Goal: Task Accomplishment & Management: Manage account settings

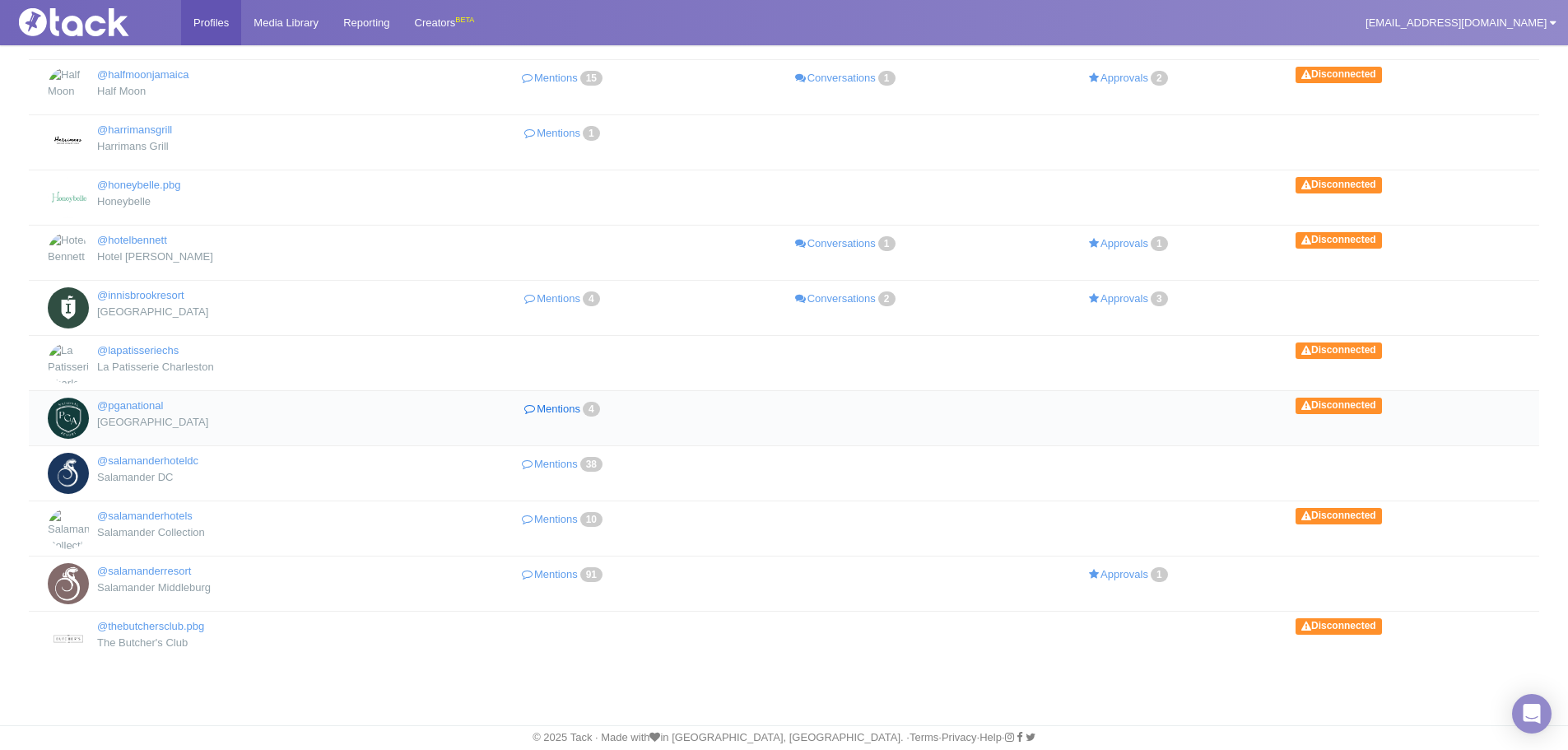
click at [554, 411] on link "Mentions 4" at bounding box center [564, 409] width 283 height 23
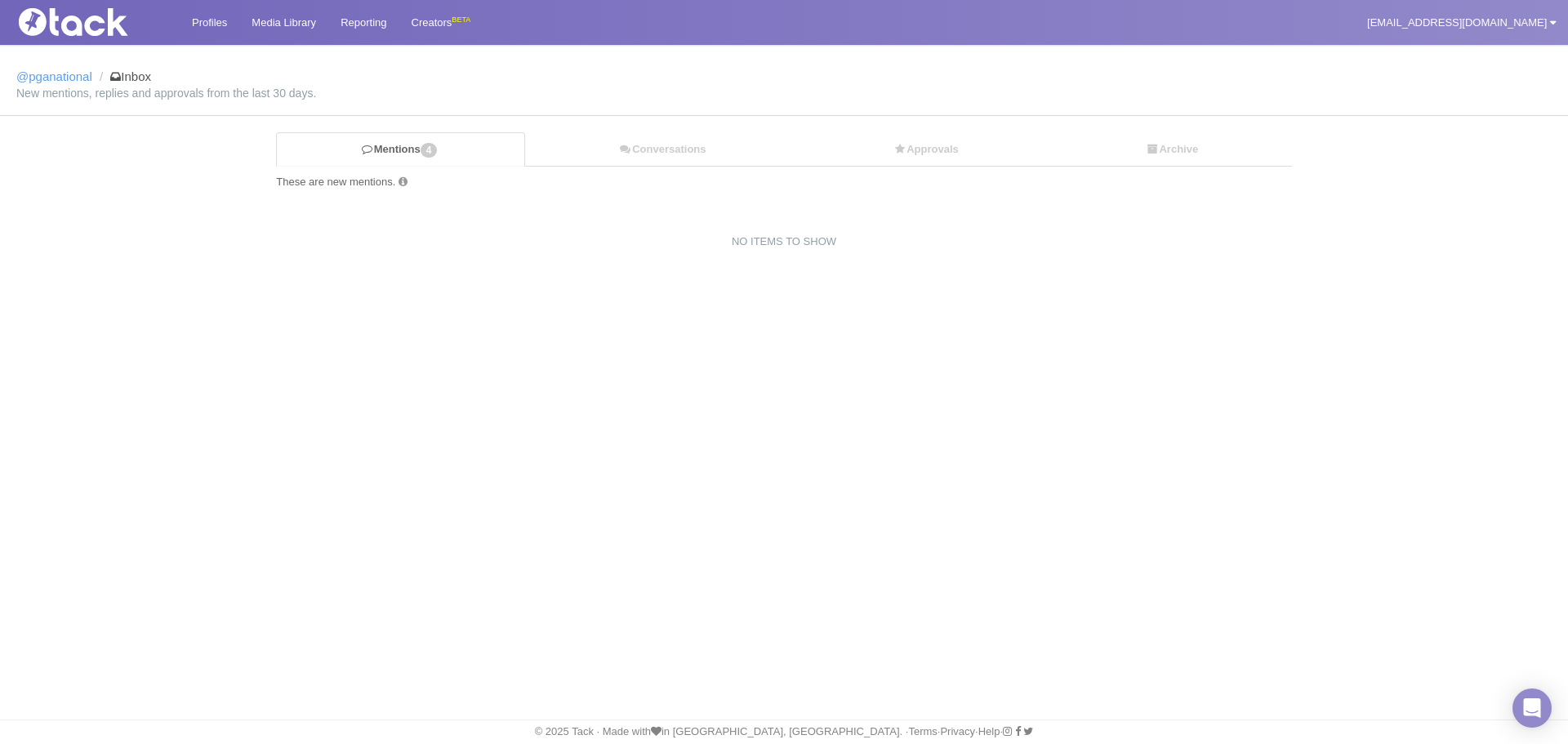
click at [385, 92] on small "New mentions, replies and approvals from the last 30 days." at bounding box center [784, 93] width 1535 height 12
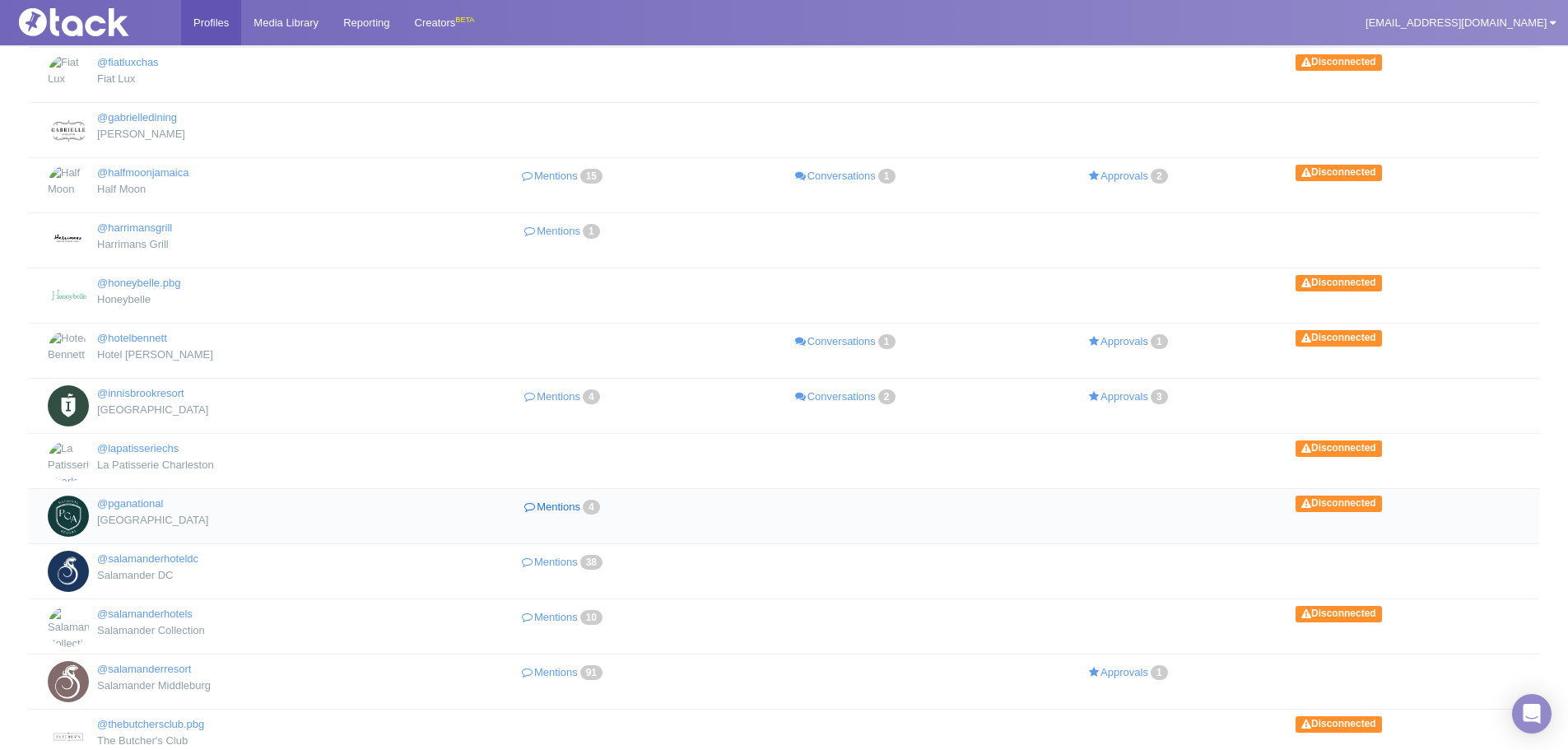
scroll to position [378, 0]
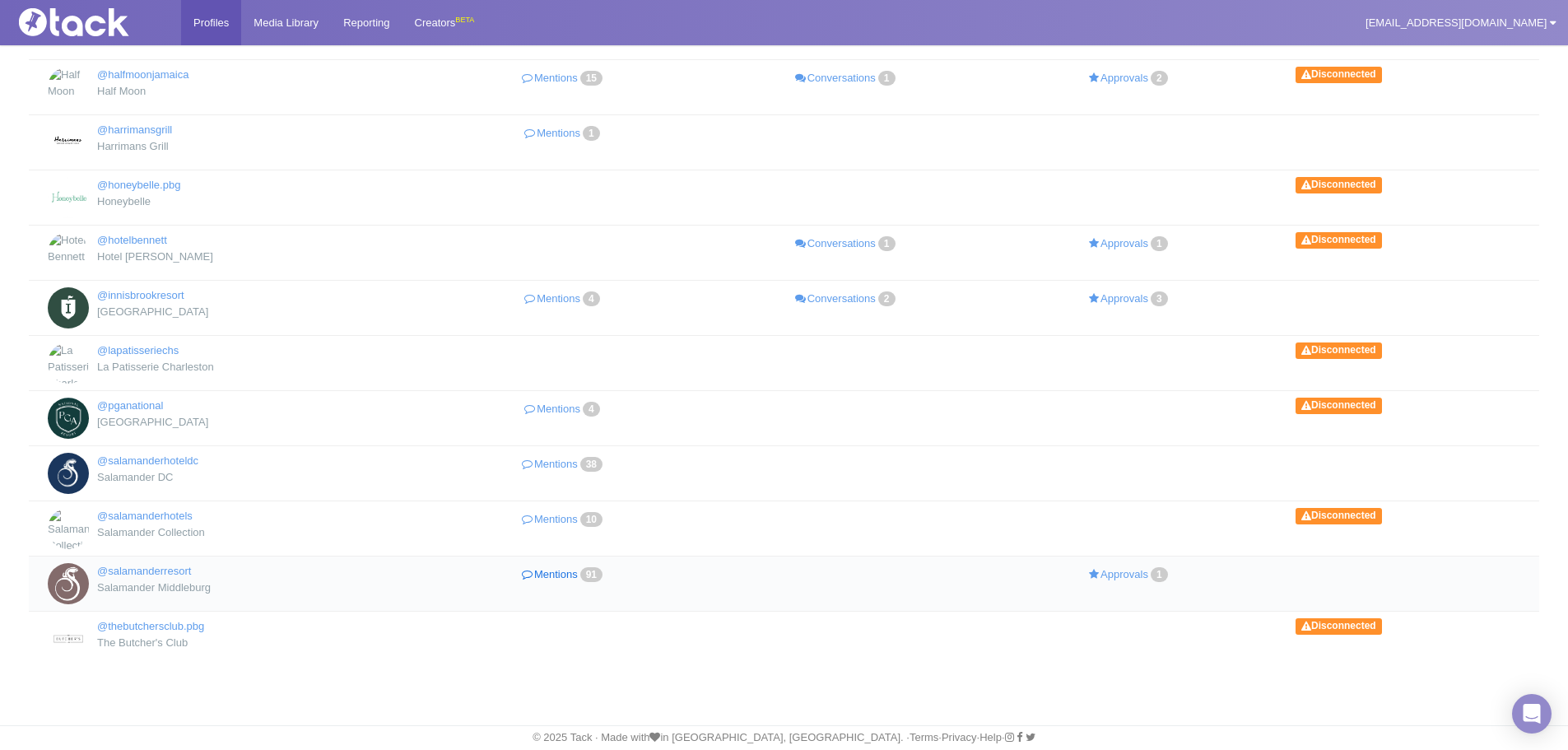
click at [553, 574] on link "Mentions 91" at bounding box center [564, 575] width 283 height 23
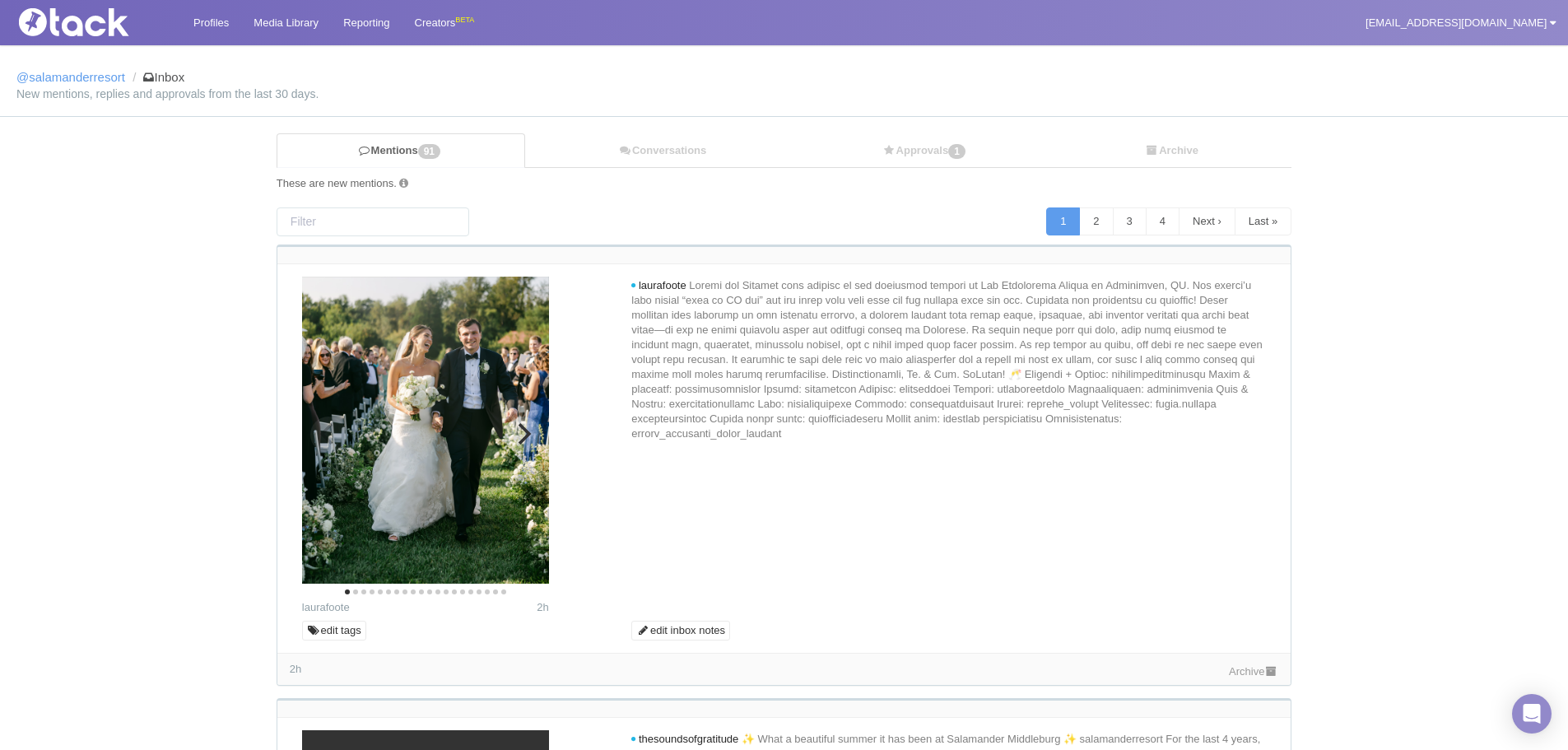
click at [518, 420] on button "Next" at bounding box center [523, 434] width 36 height 36
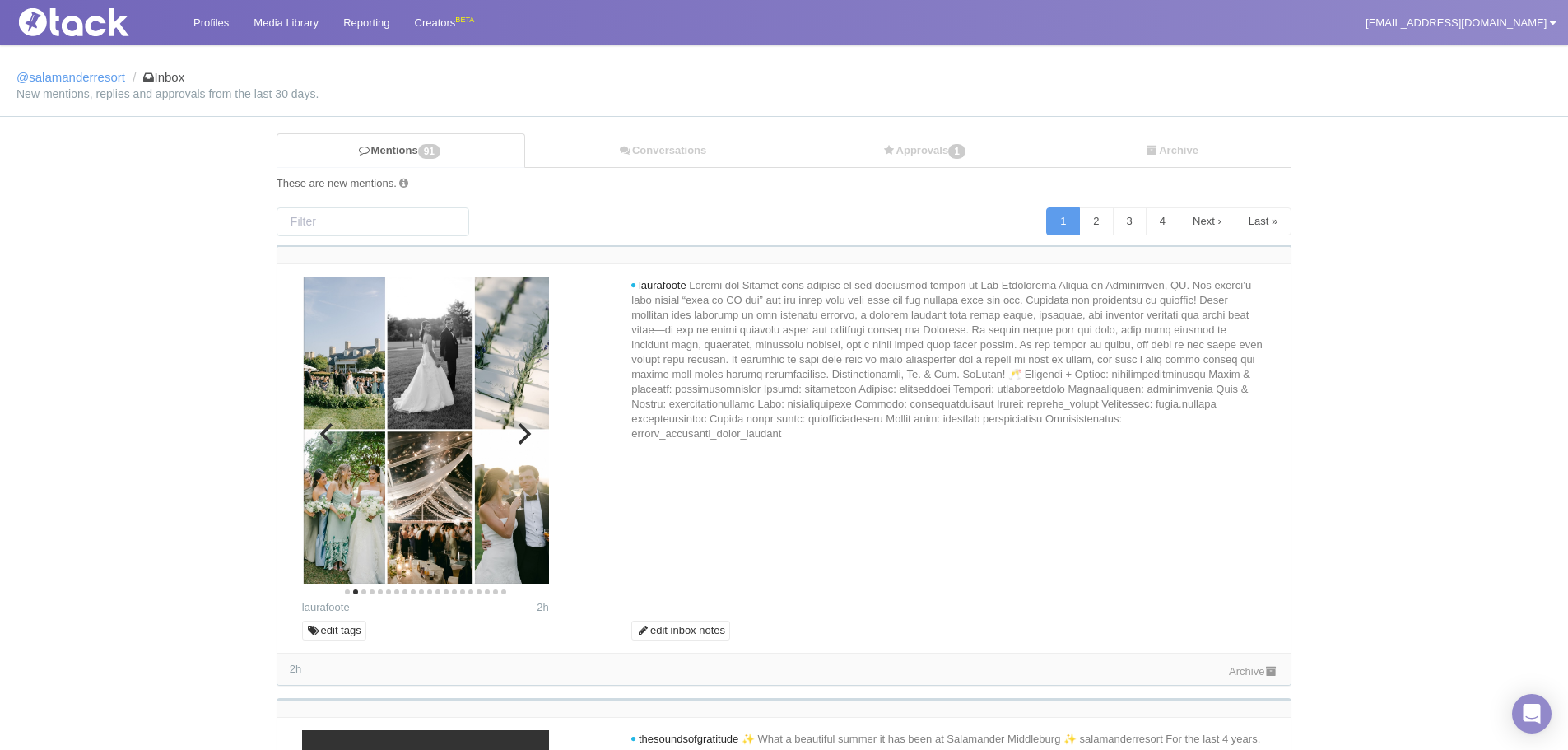
click at [518, 420] on button "Next" at bounding box center [523, 434] width 36 height 36
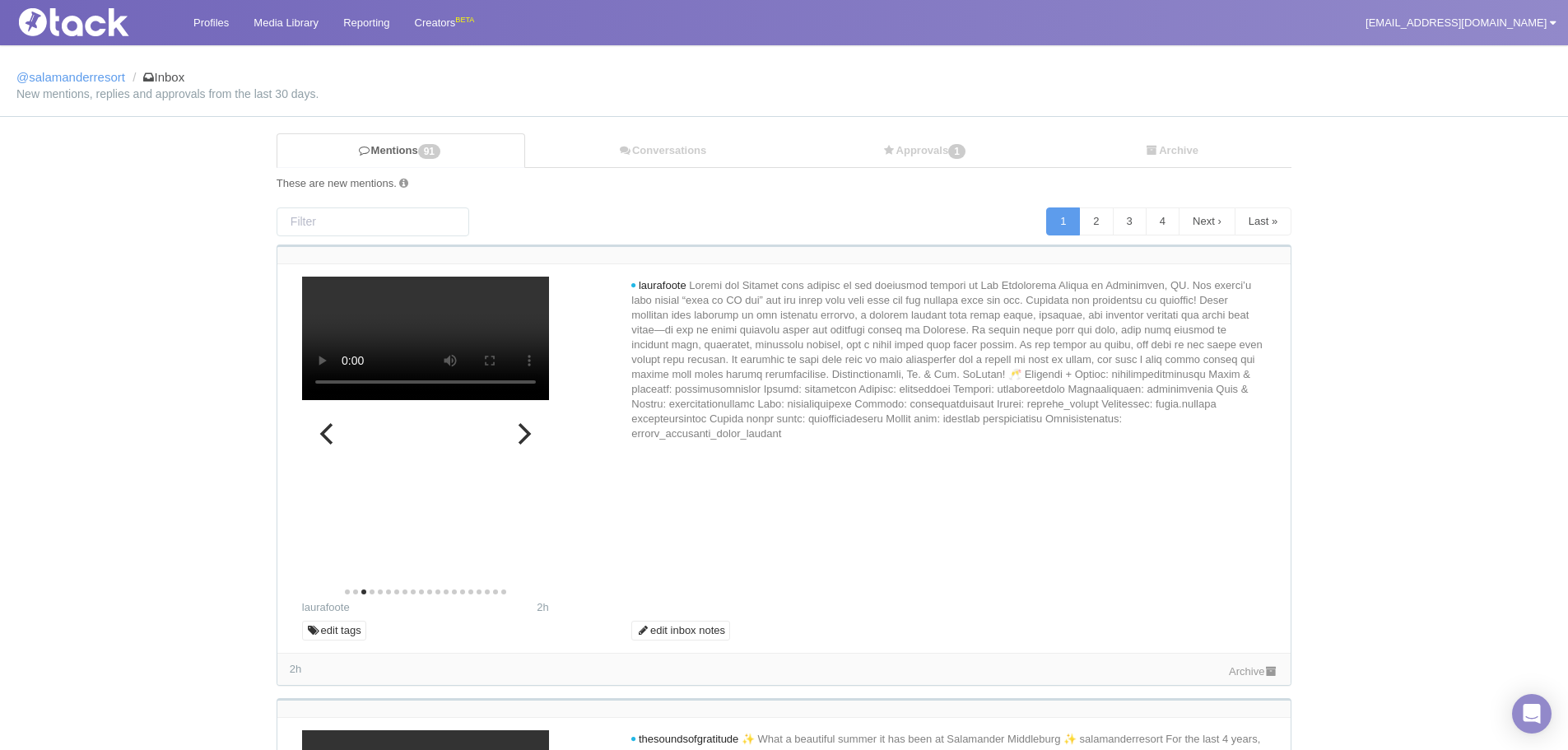
click at [518, 420] on button "Next" at bounding box center [523, 434] width 36 height 36
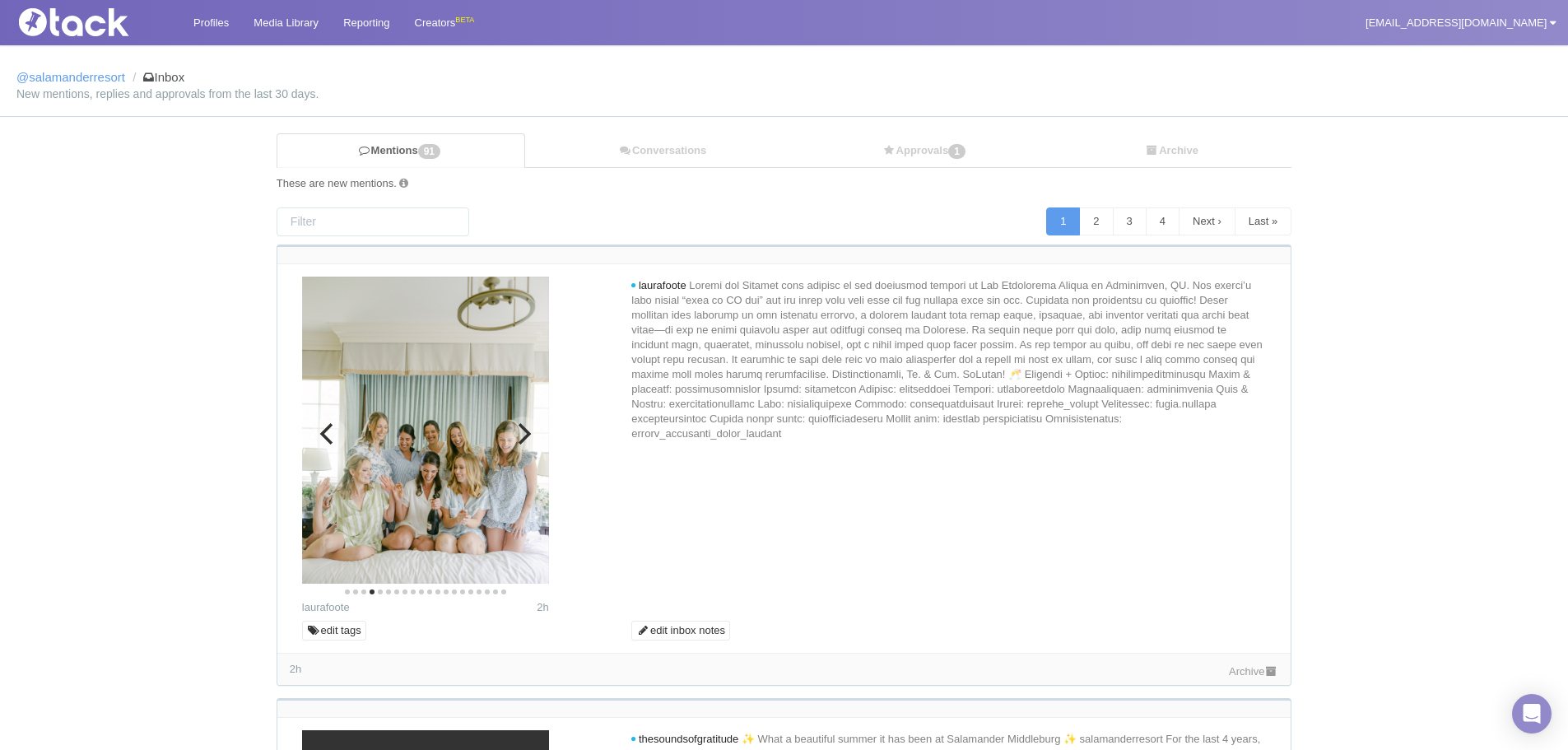
click at [518, 420] on button "Next" at bounding box center [523, 434] width 36 height 36
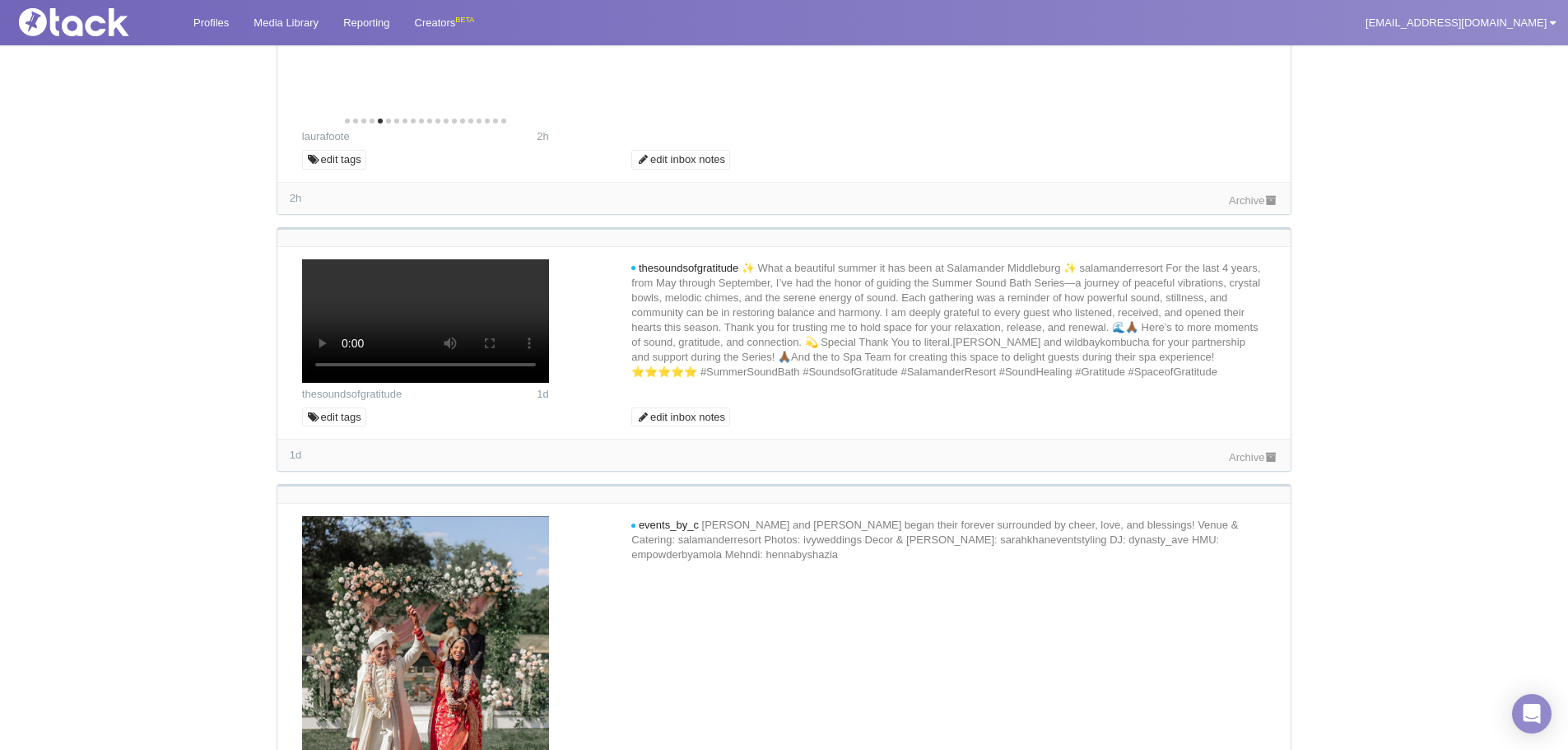
scroll to position [164, 0]
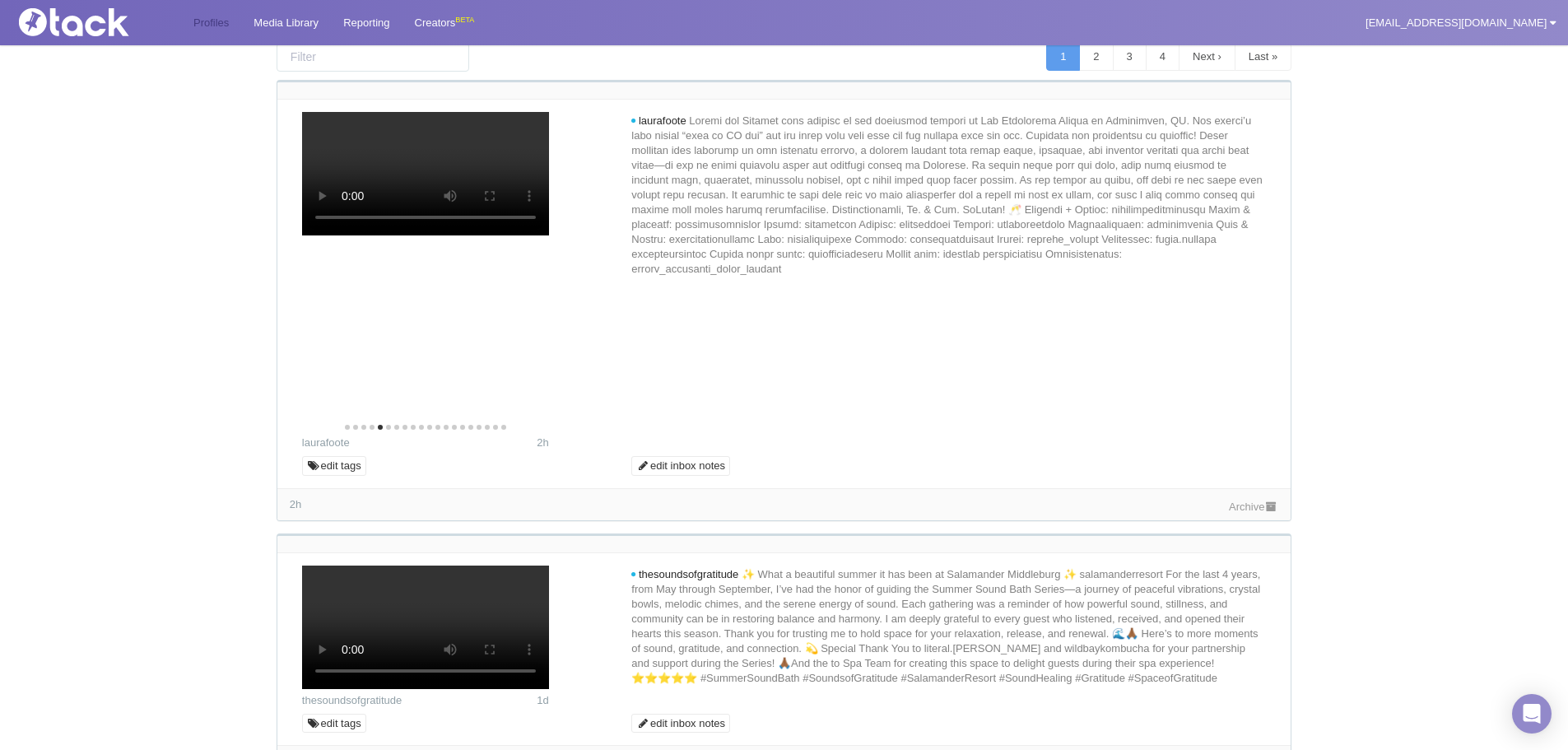
click at [228, 23] on link "Profiles" at bounding box center [211, 23] width 60 height 45
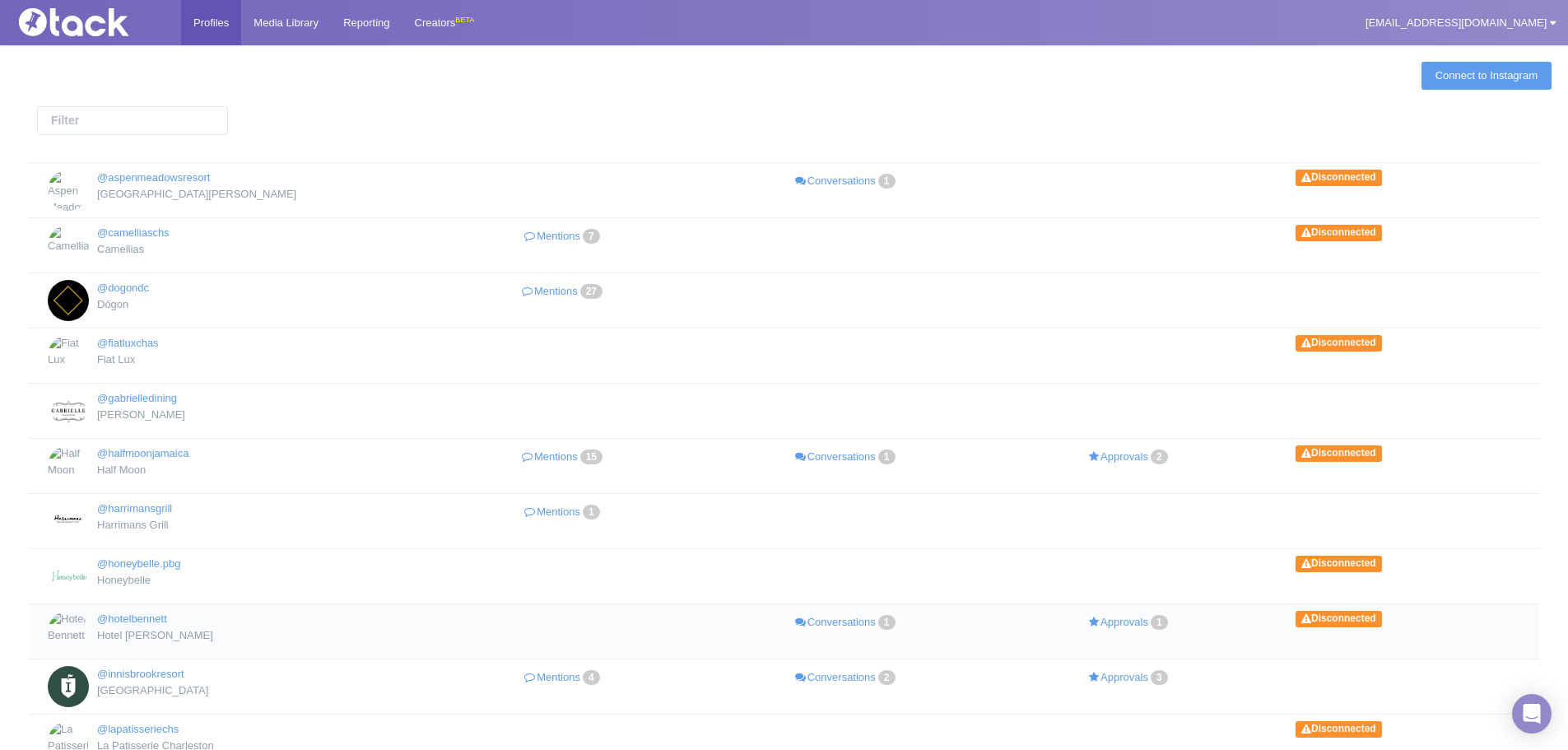
scroll to position [378, 0]
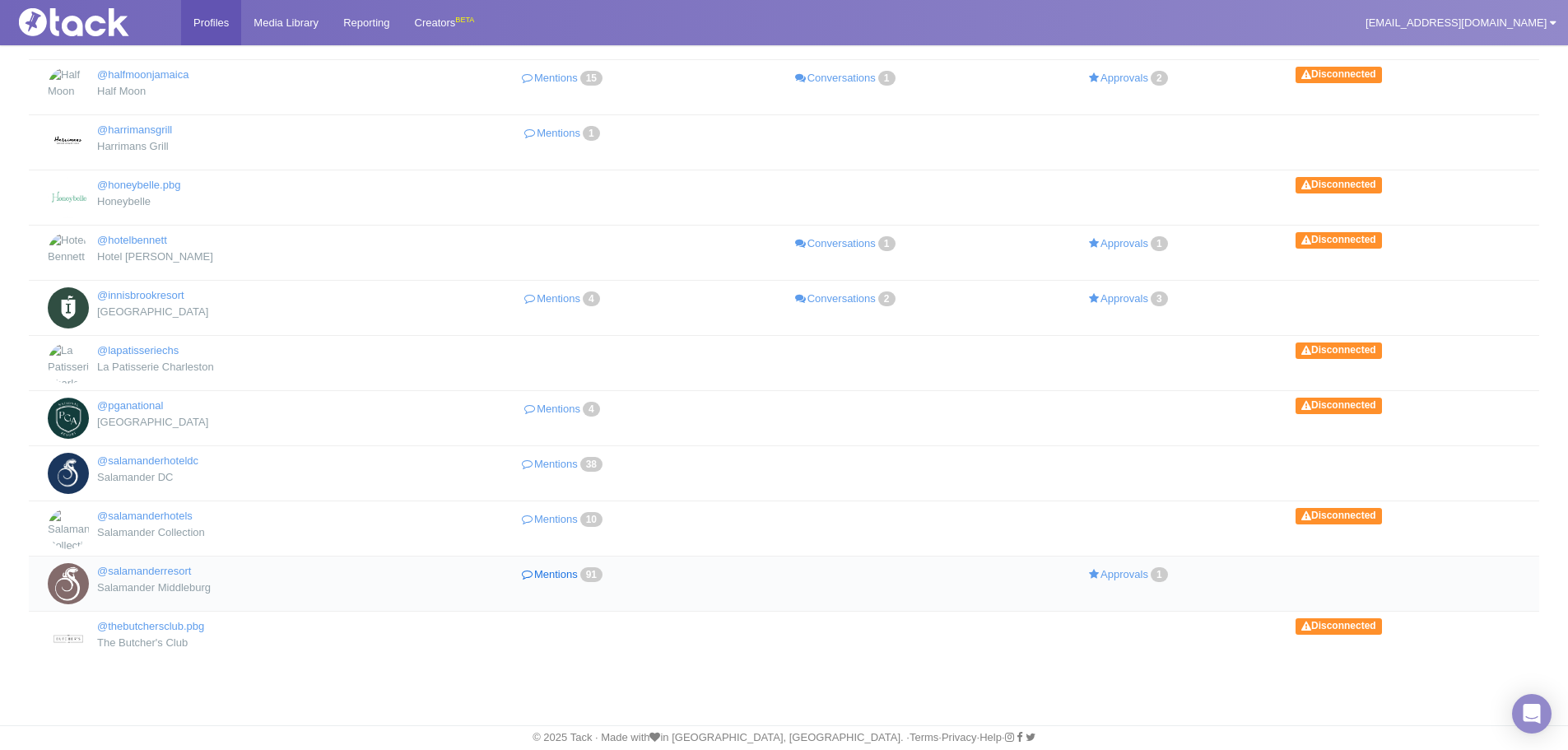
click at [564, 572] on link "Mentions 91" at bounding box center [564, 575] width 283 height 23
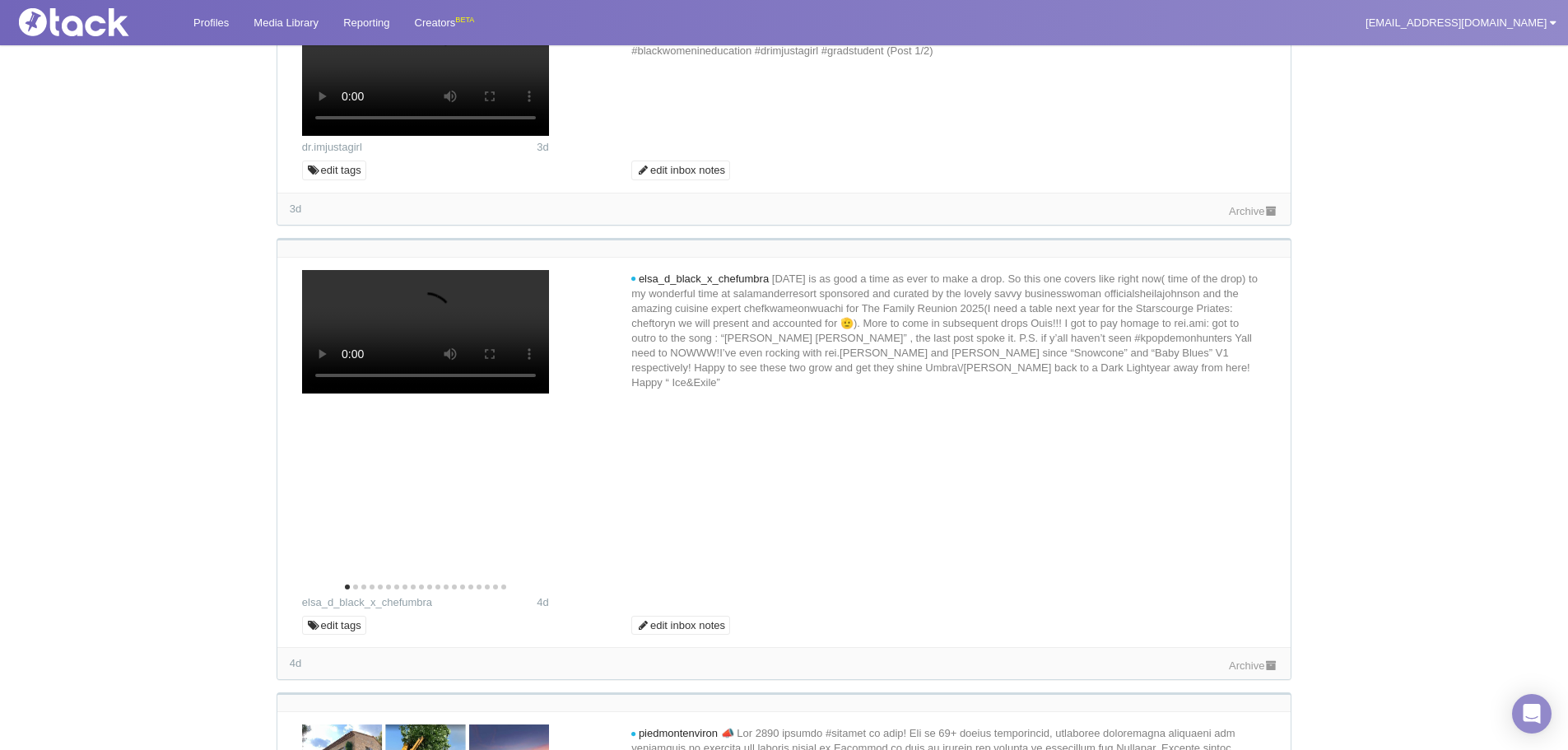
scroll to position [3375, 0]
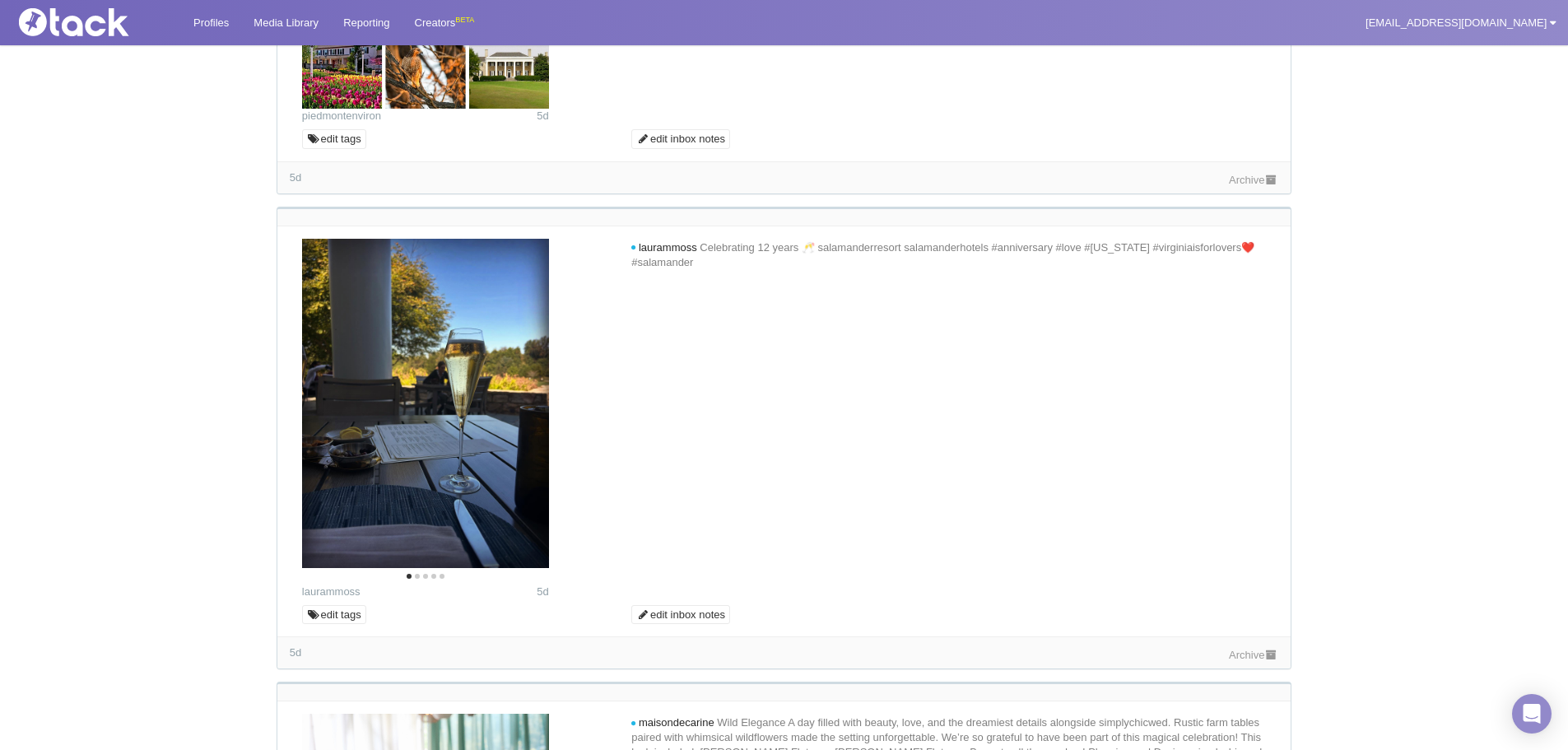
scroll to position [5267, 0]
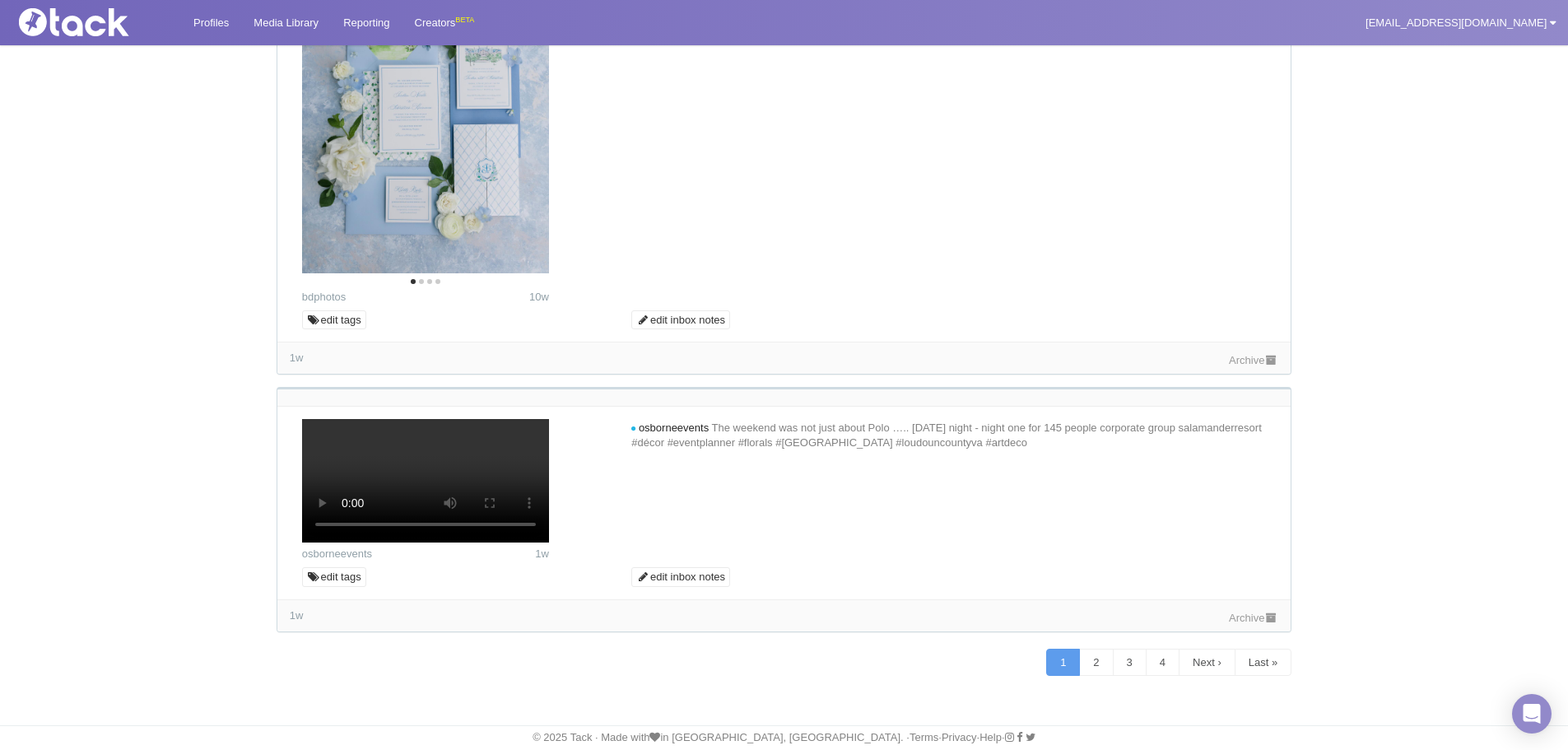
scroll to position [11284, 0]
click at [1094, 664] on link "2" at bounding box center [1096, 662] width 33 height 28
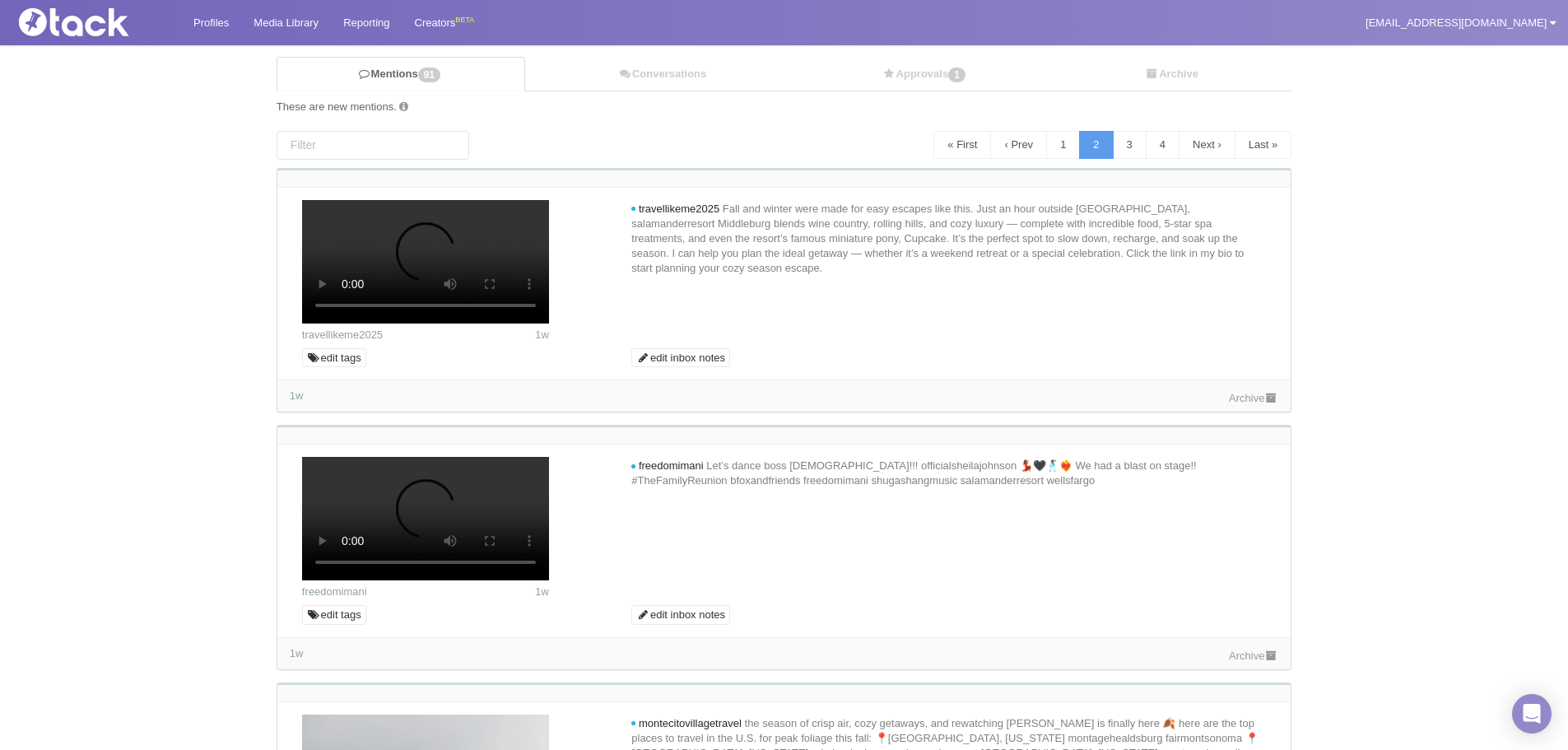
scroll to position [0, 0]
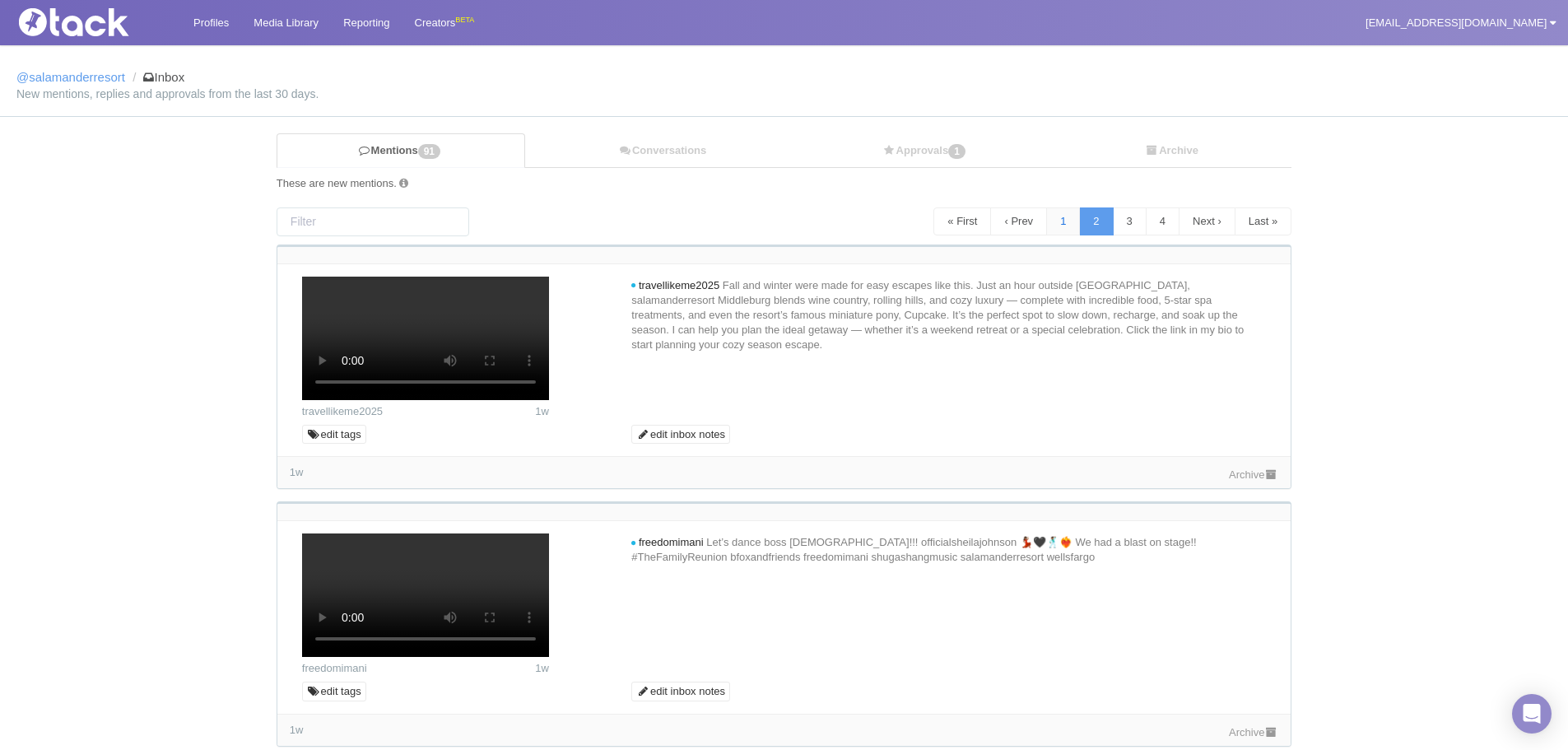
click at [1056, 220] on link "1" at bounding box center [1062, 221] width 33 height 28
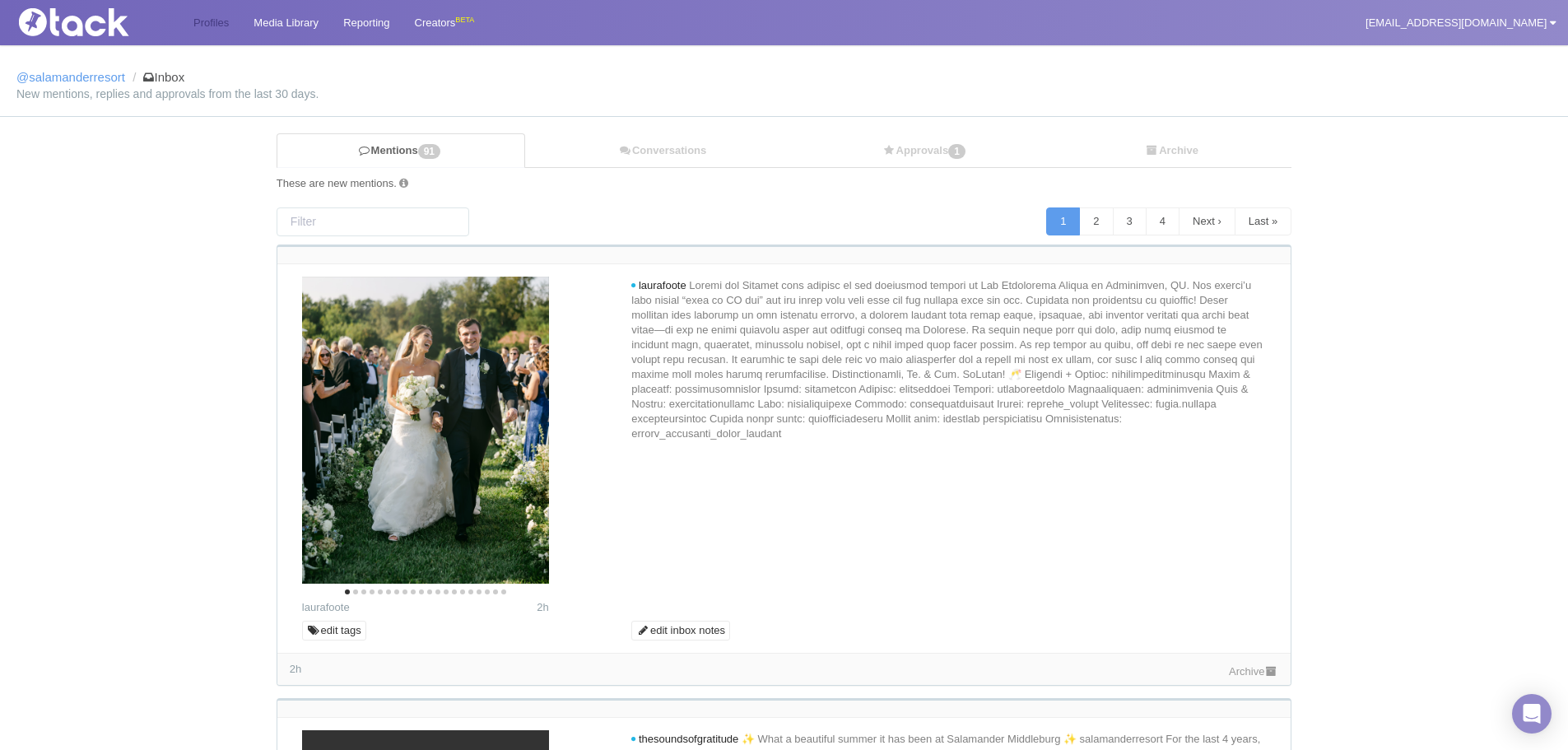
click at [222, 23] on link "Profiles" at bounding box center [211, 23] width 60 height 45
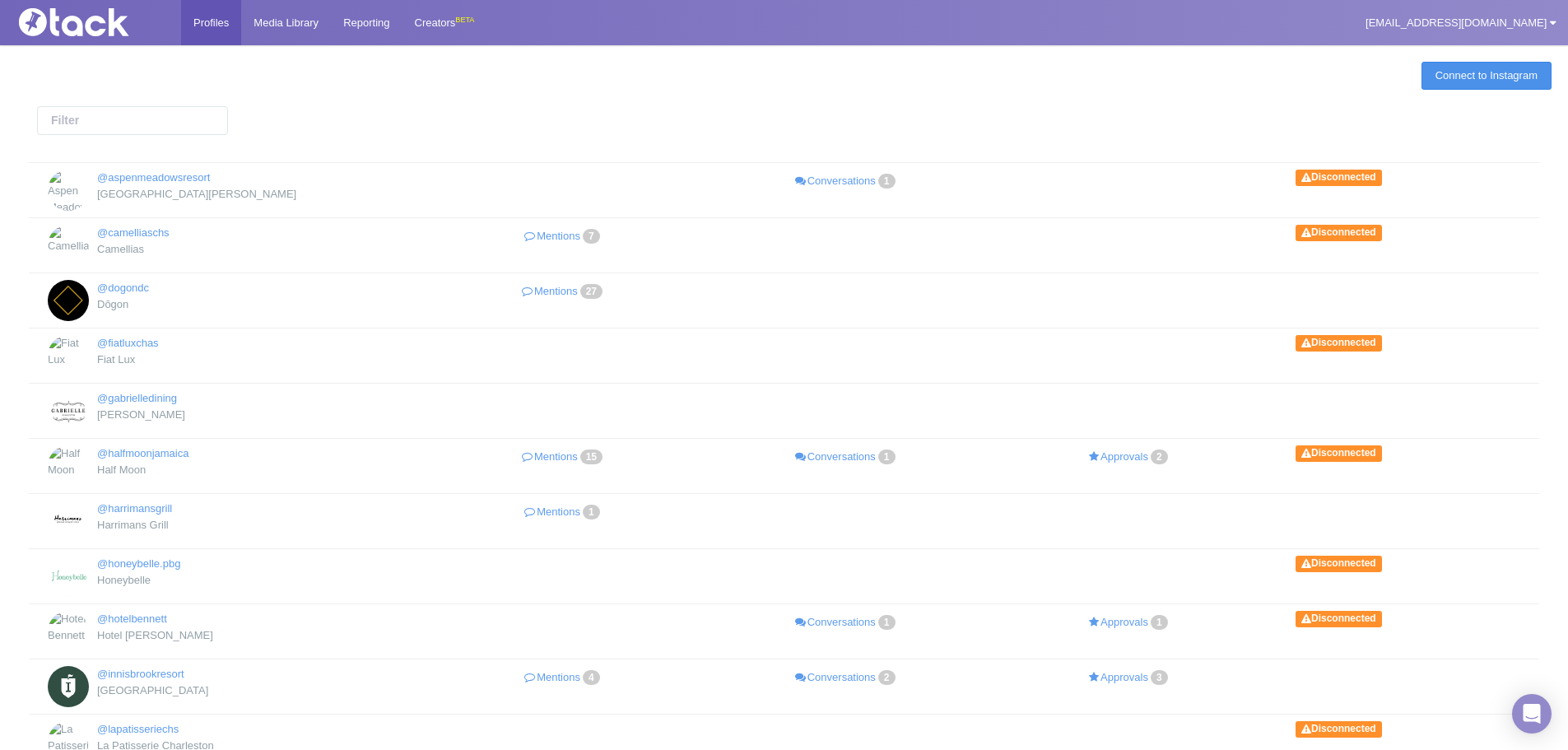
click at [1440, 69] on link "Connect to Instagram" at bounding box center [1487, 75] width 130 height 28
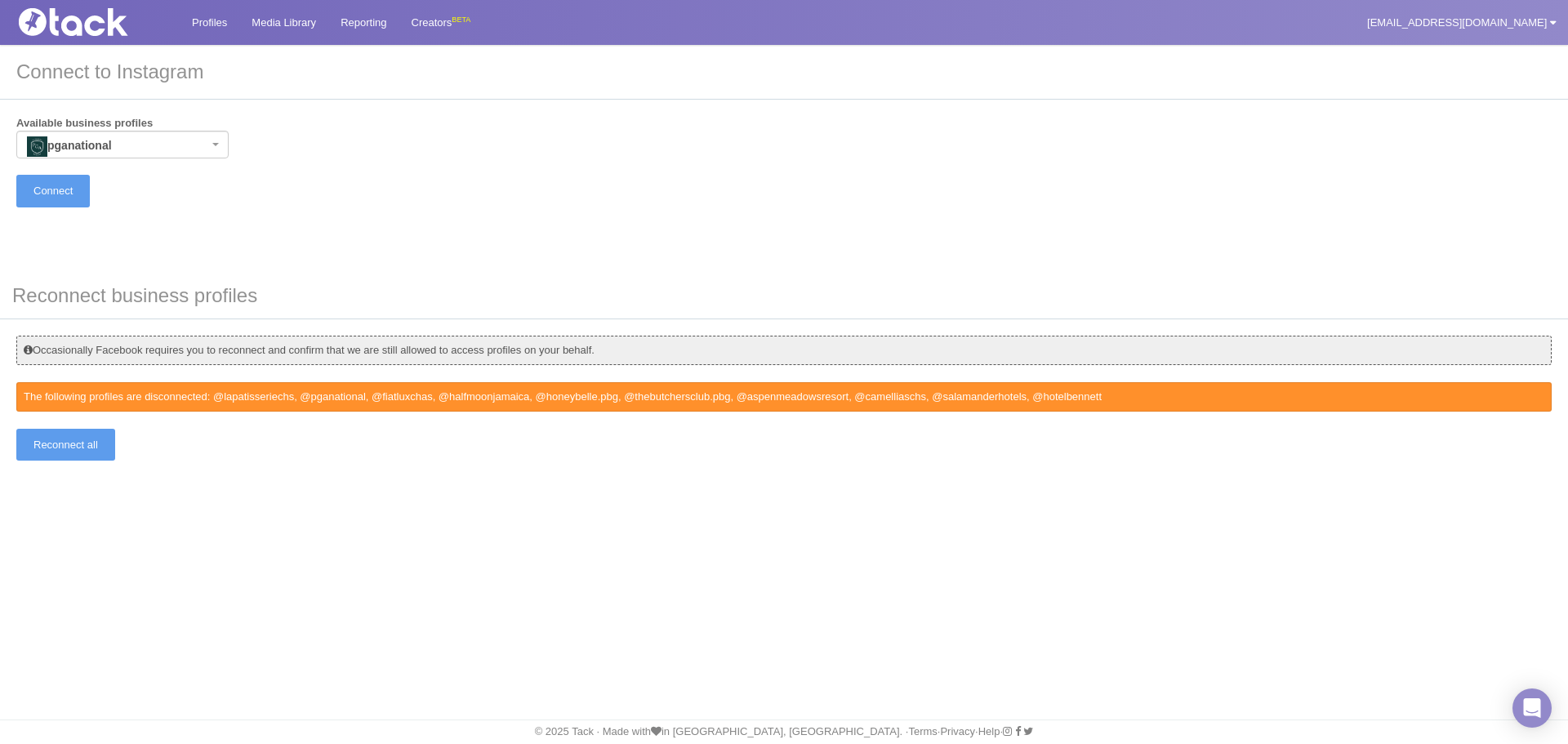
click at [61, 462] on div "Connect to Instagram To connect an Instagram profile, it must be a business pro…" at bounding box center [784, 260] width 1568 height 432
click at [64, 438] on input "Reconnect all" at bounding box center [65, 445] width 99 height 32
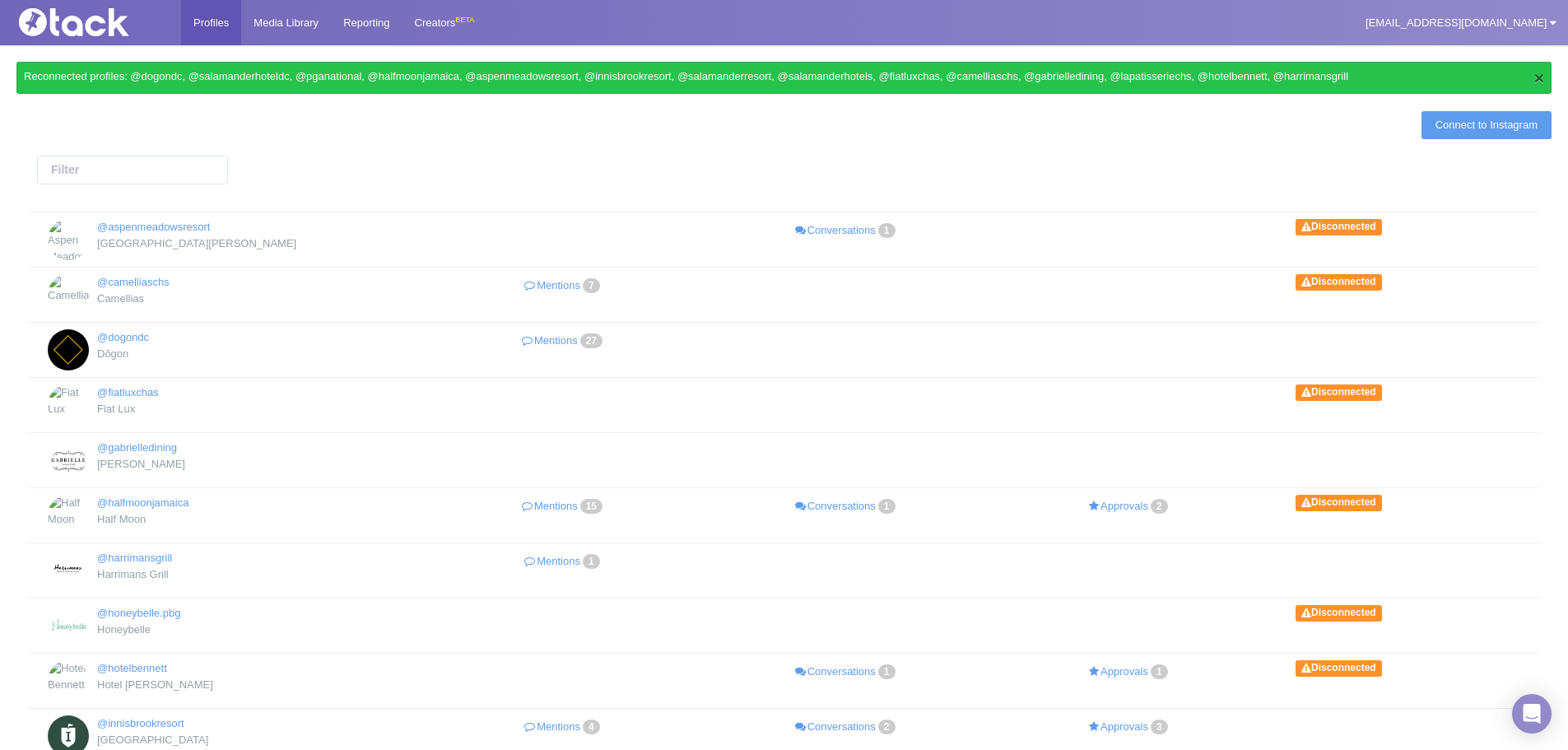
click at [1535, 77] on button "×" at bounding box center [1539, 78] width 10 height 17
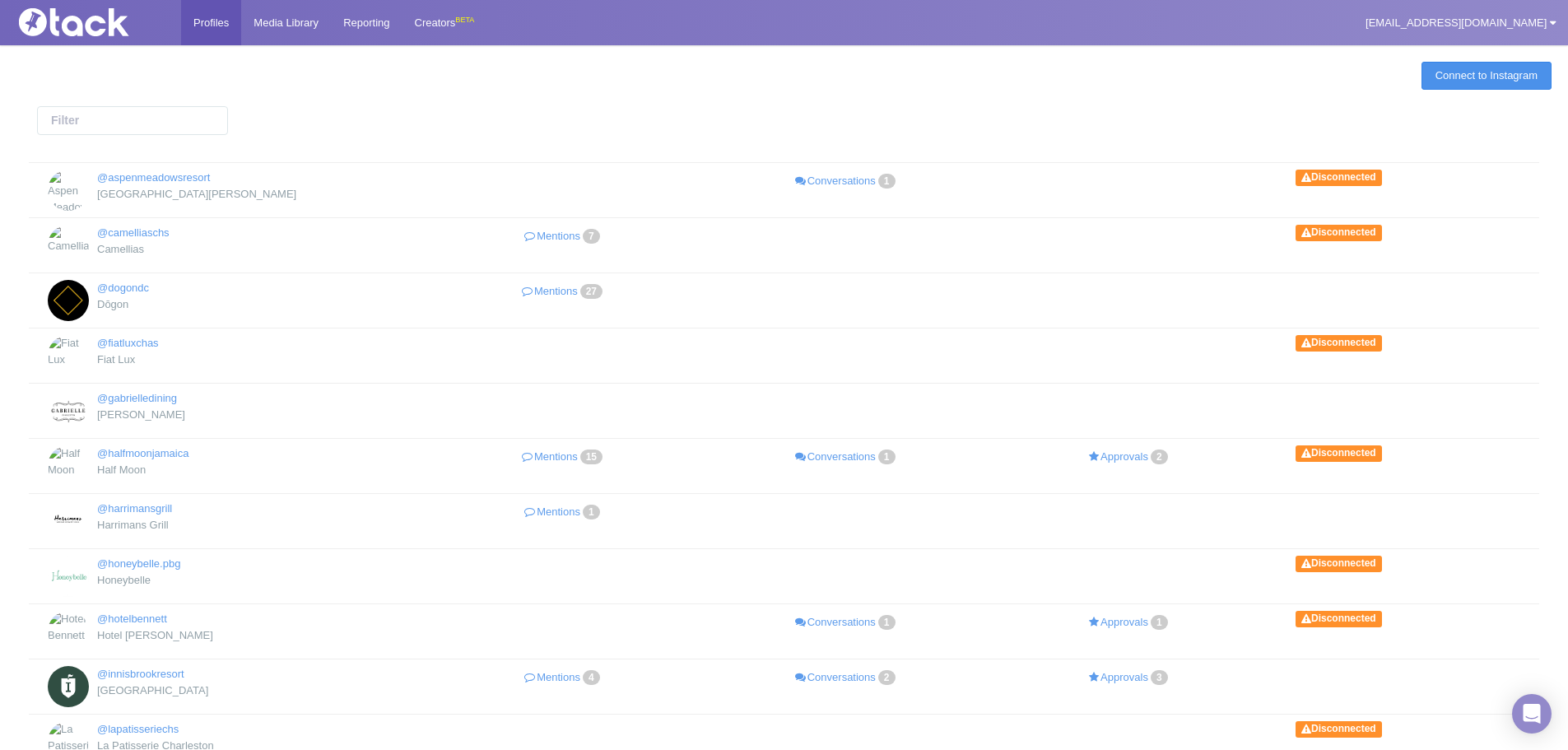
click at [1514, 79] on link "Connect to Instagram" at bounding box center [1487, 75] width 130 height 28
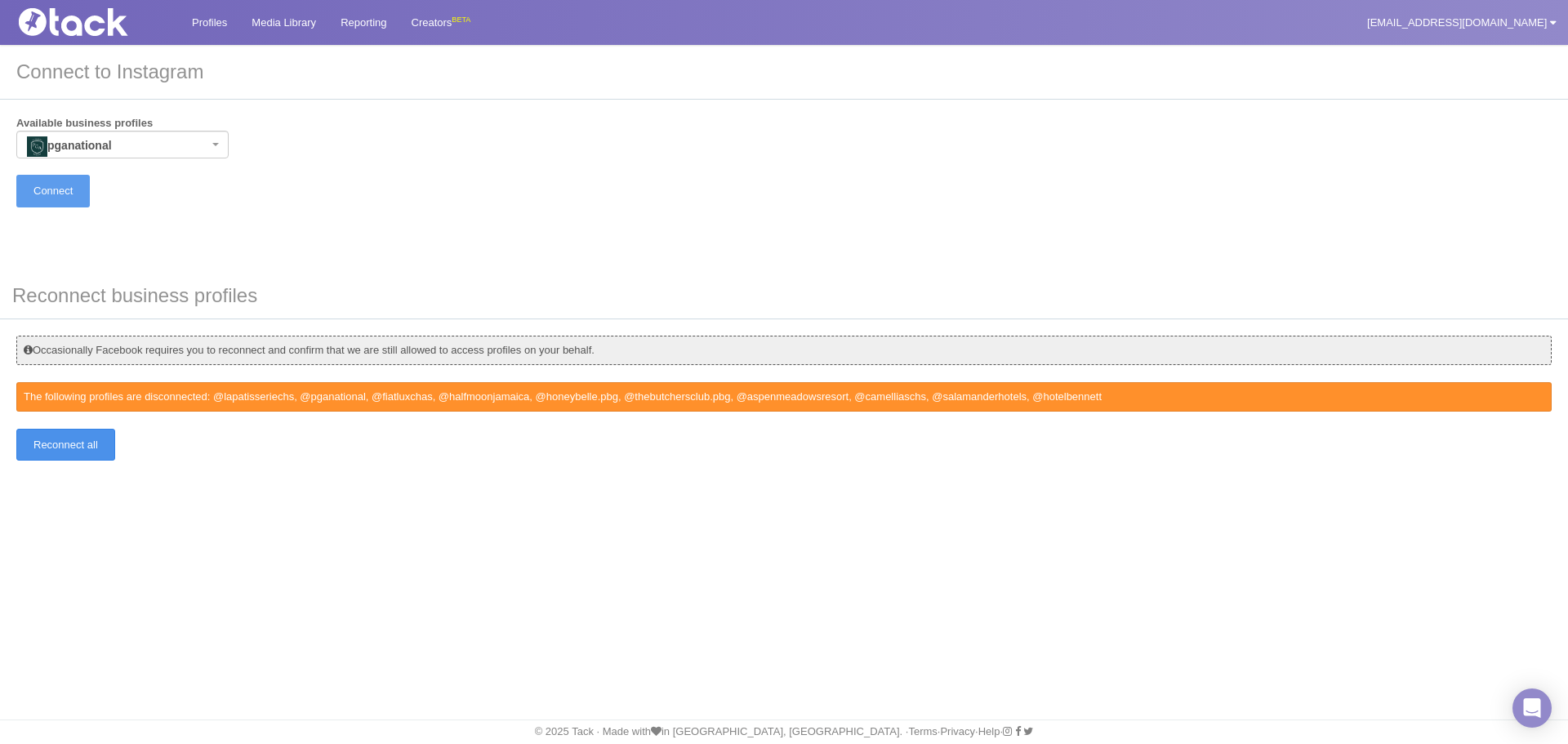
click at [92, 450] on input "Reconnect all" at bounding box center [65, 445] width 99 height 32
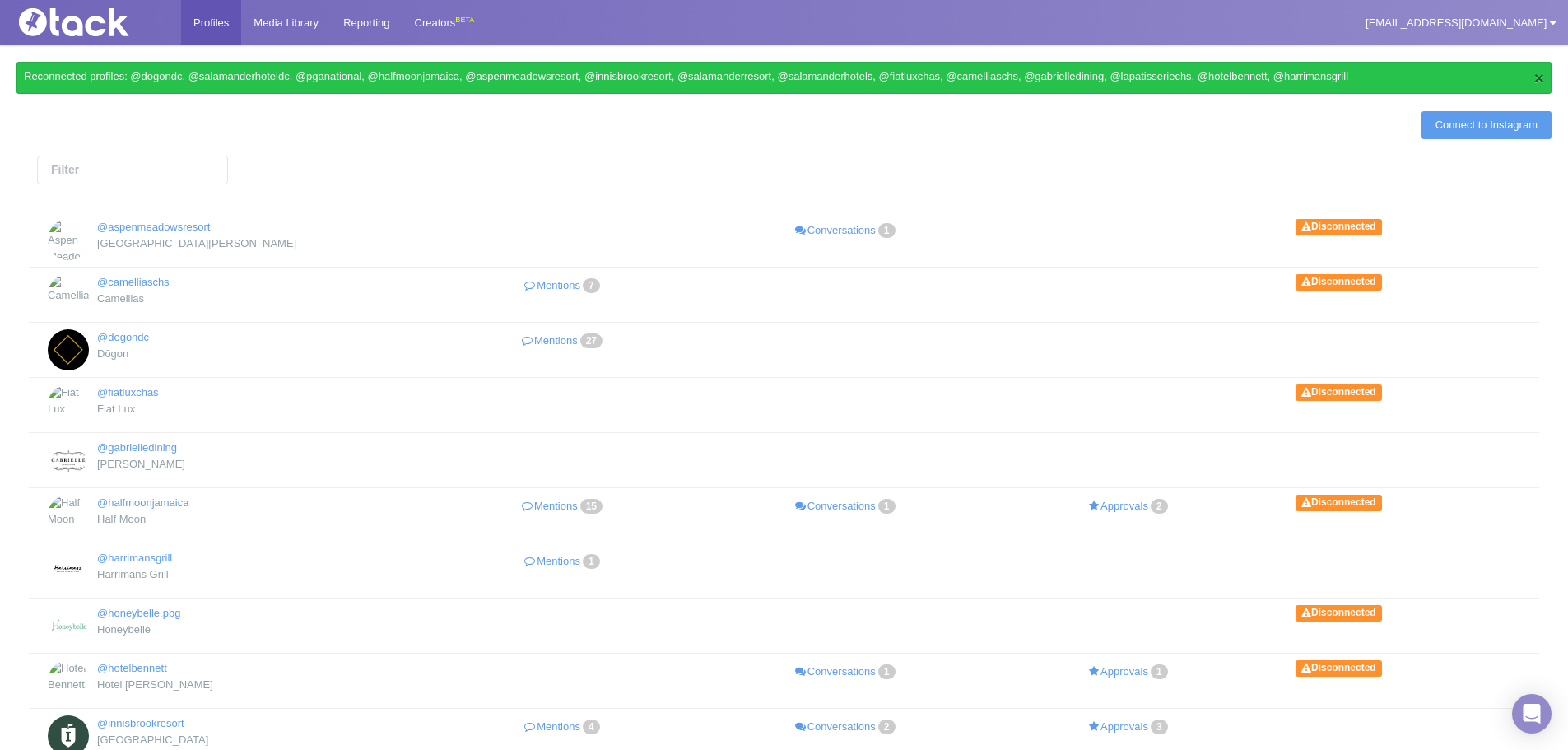
click at [1536, 85] on button "×" at bounding box center [1539, 78] width 10 height 17
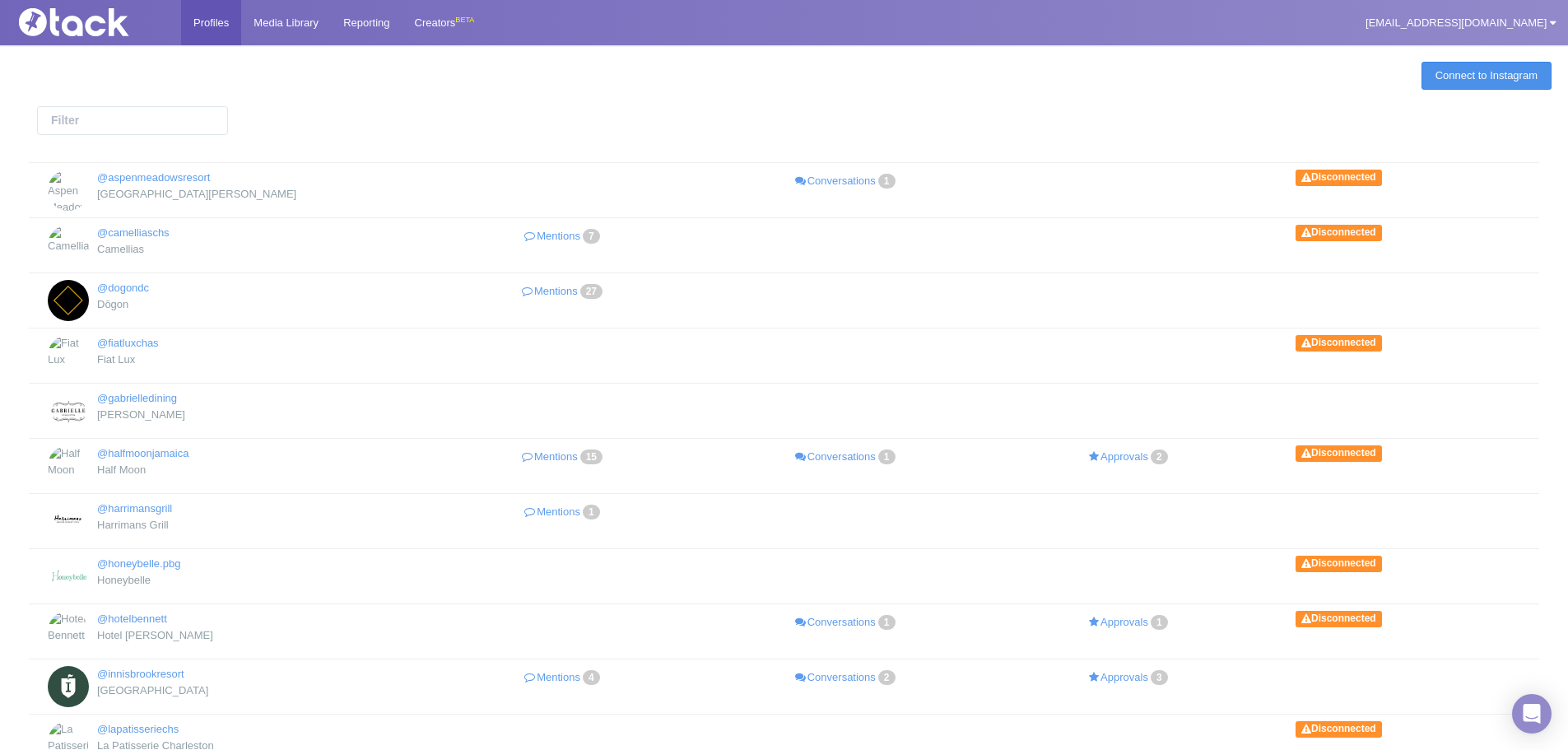
click at [1518, 87] on link "Connect to Instagram" at bounding box center [1487, 75] width 130 height 28
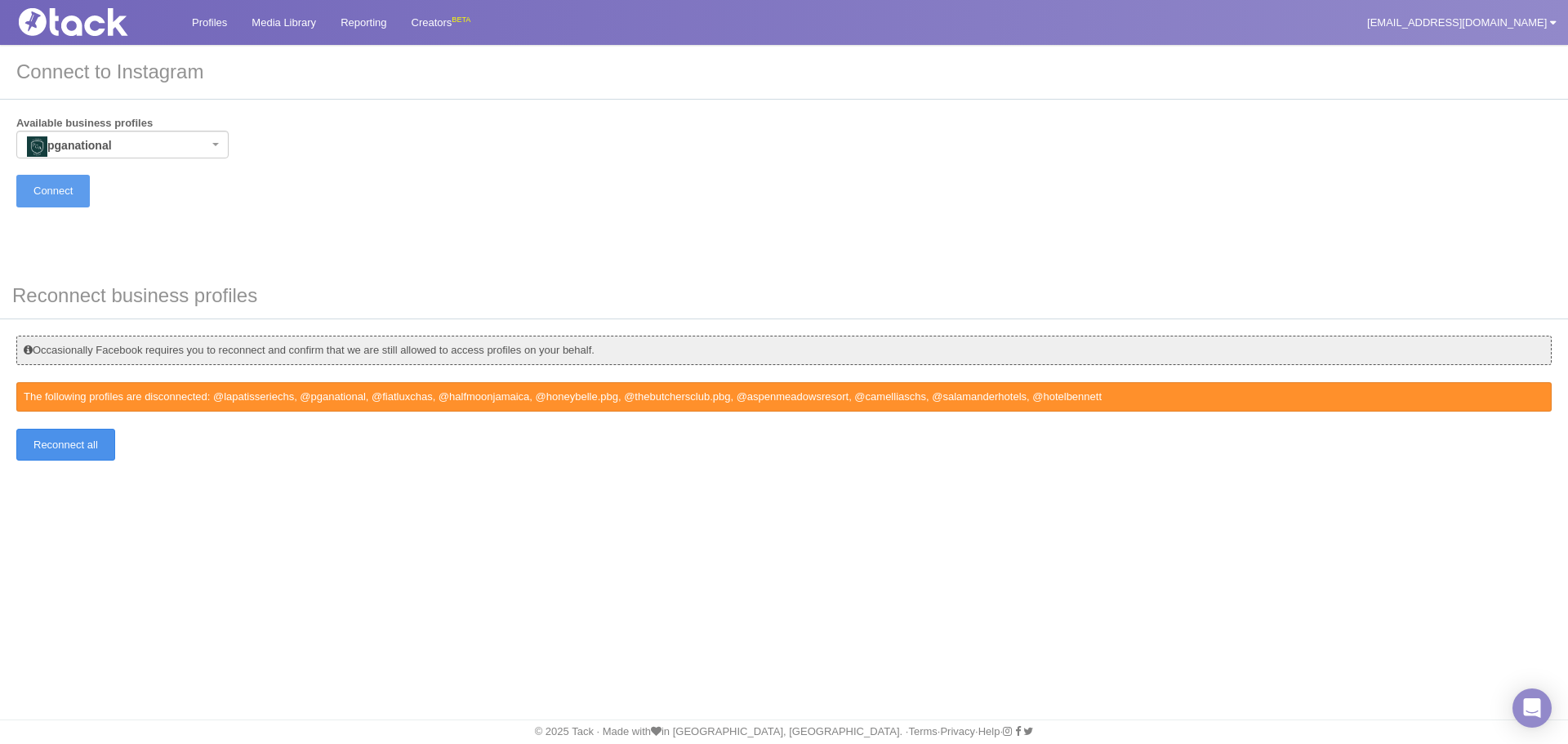
click at [93, 449] on input "Reconnect all" at bounding box center [65, 445] width 99 height 32
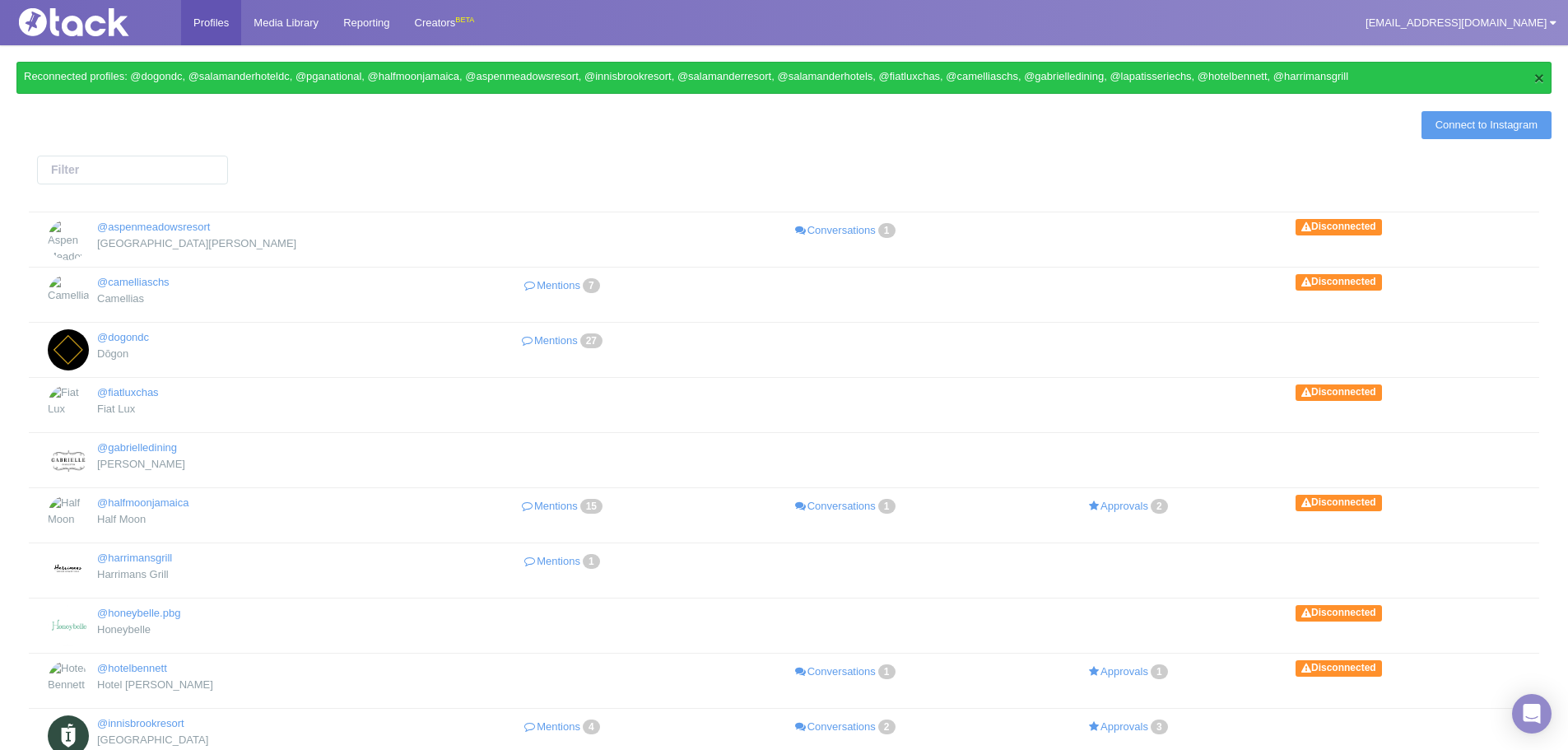
click at [1535, 74] on button "×" at bounding box center [1539, 78] width 10 height 17
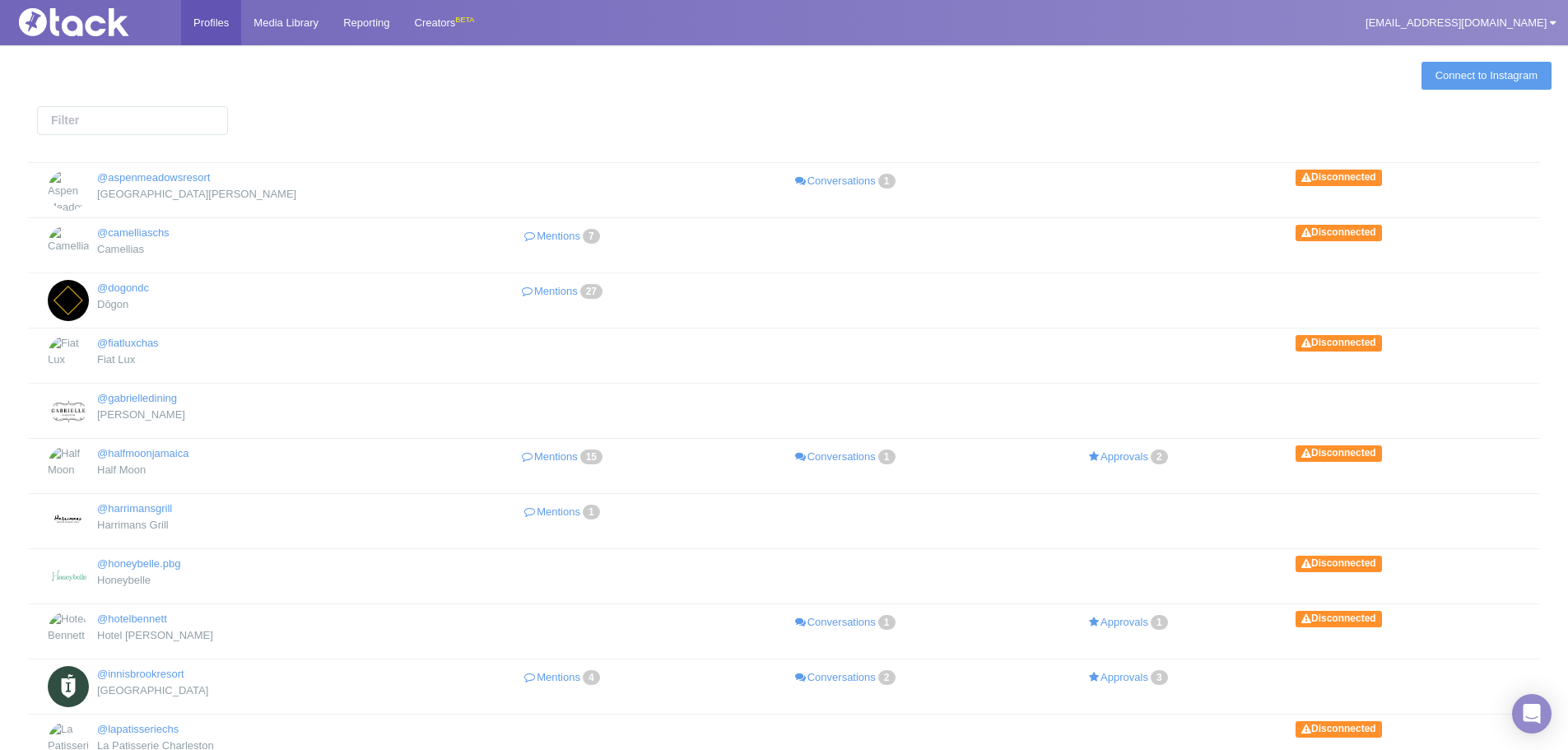
click at [1360, 125] on div at bounding box center [784, 123] width 1536 height 32
click at [459, 140] on th ": activate to sort column descending" at bounding box center [784, 151] width 1510 height 23
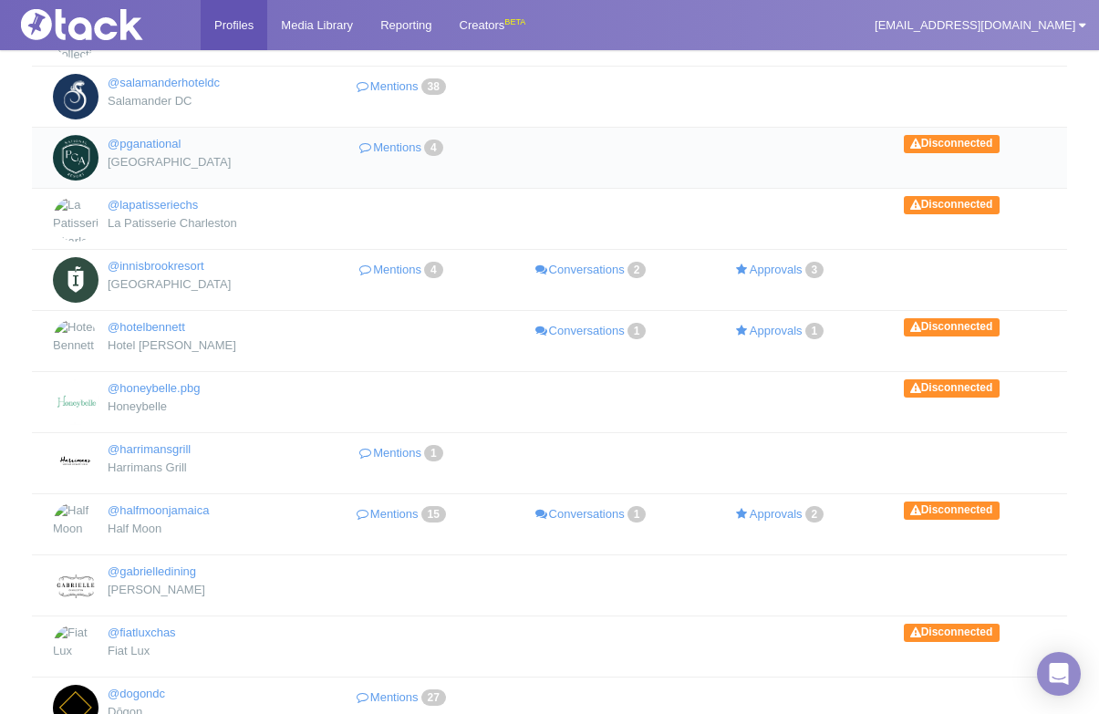
scroll to position [536, 0]
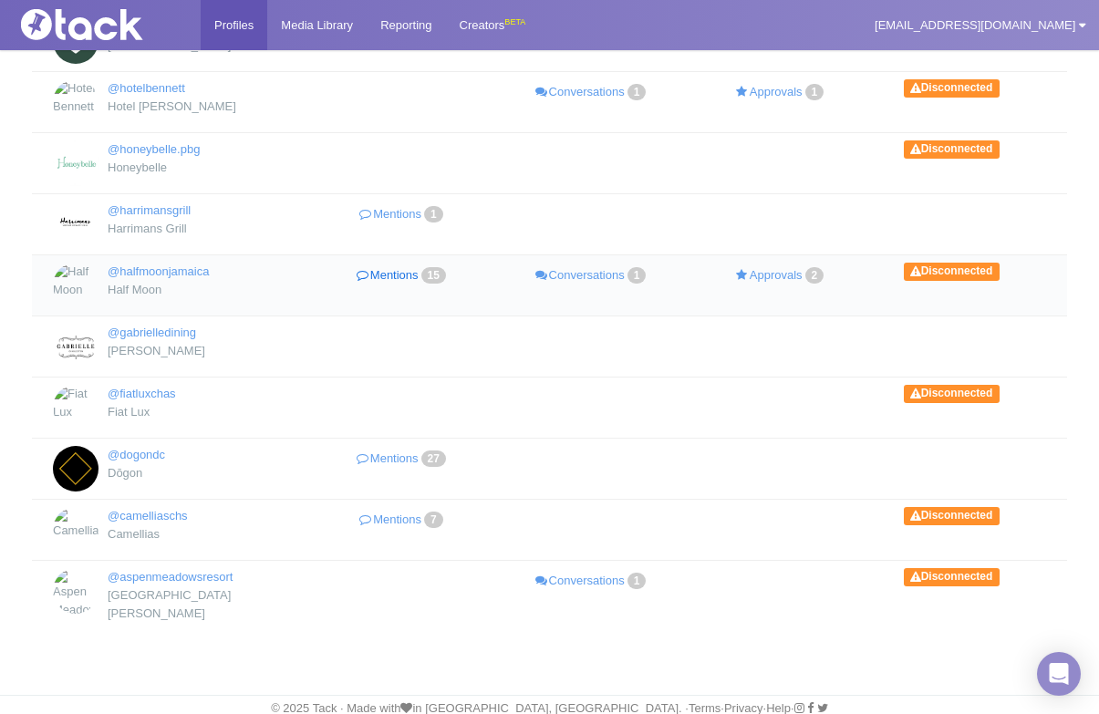
click at [396, 281] on link "Mentions 15" at bounding box center [403, 276] width 190 height 26
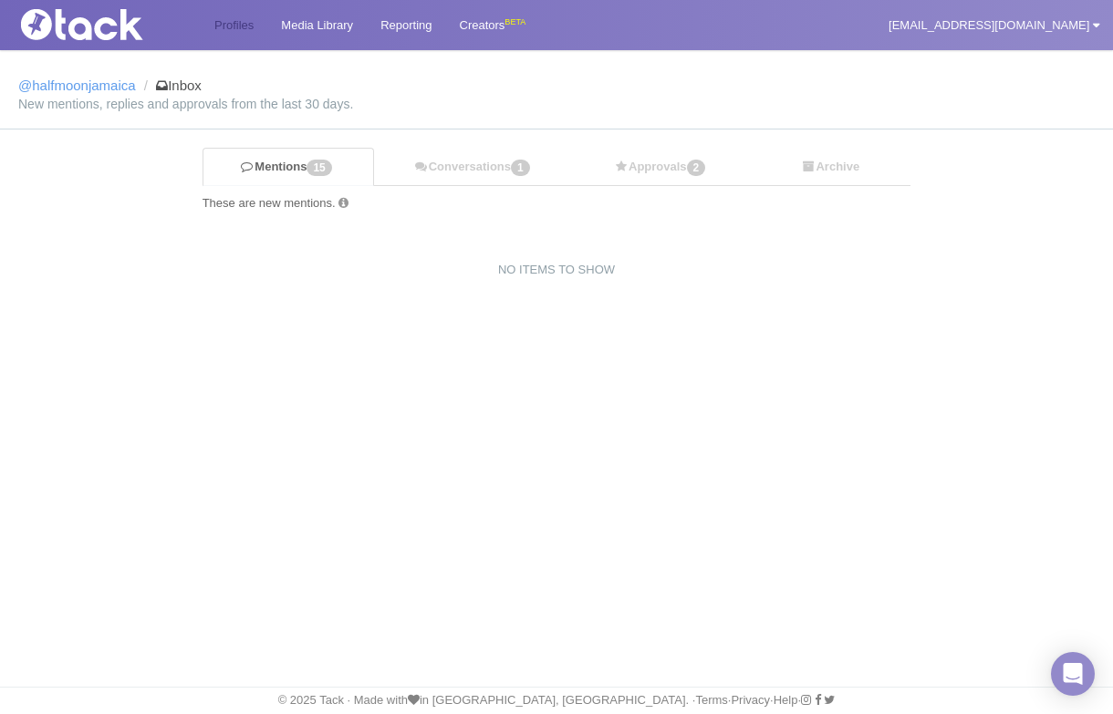
click at [206, 33] on link "Profiles" at bounding box center [234, 25] width 67 height 50
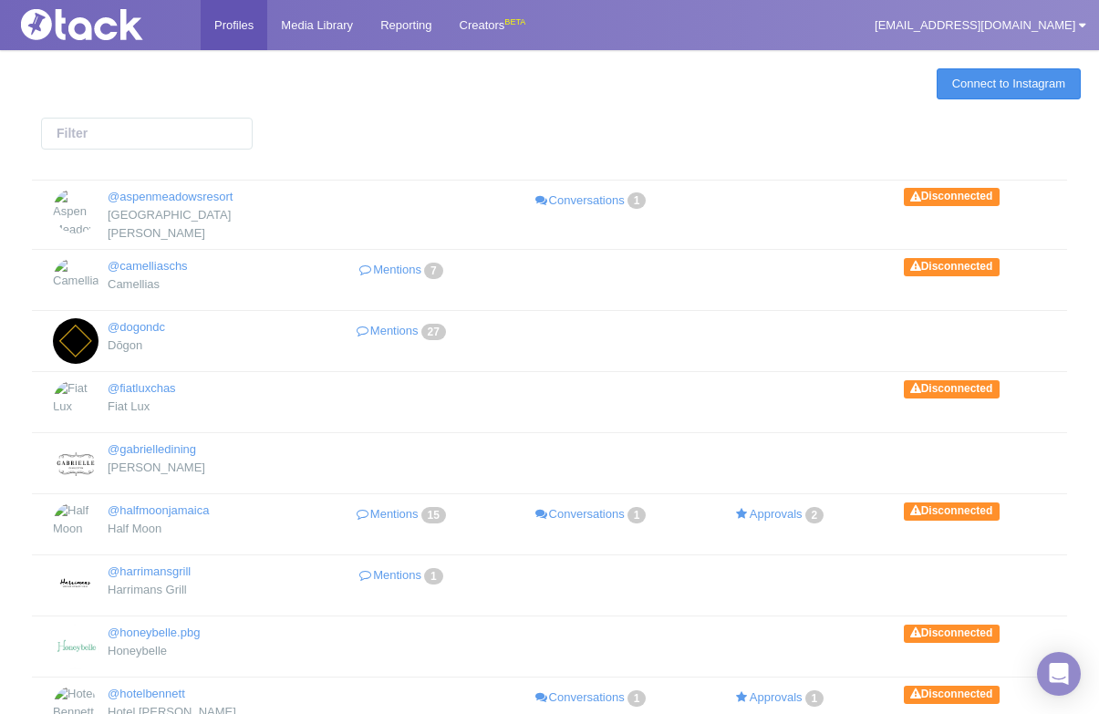
click at [1005, 75] on link "Connect to Instagram" at bounding box center [1009, 83] width 144 height 31
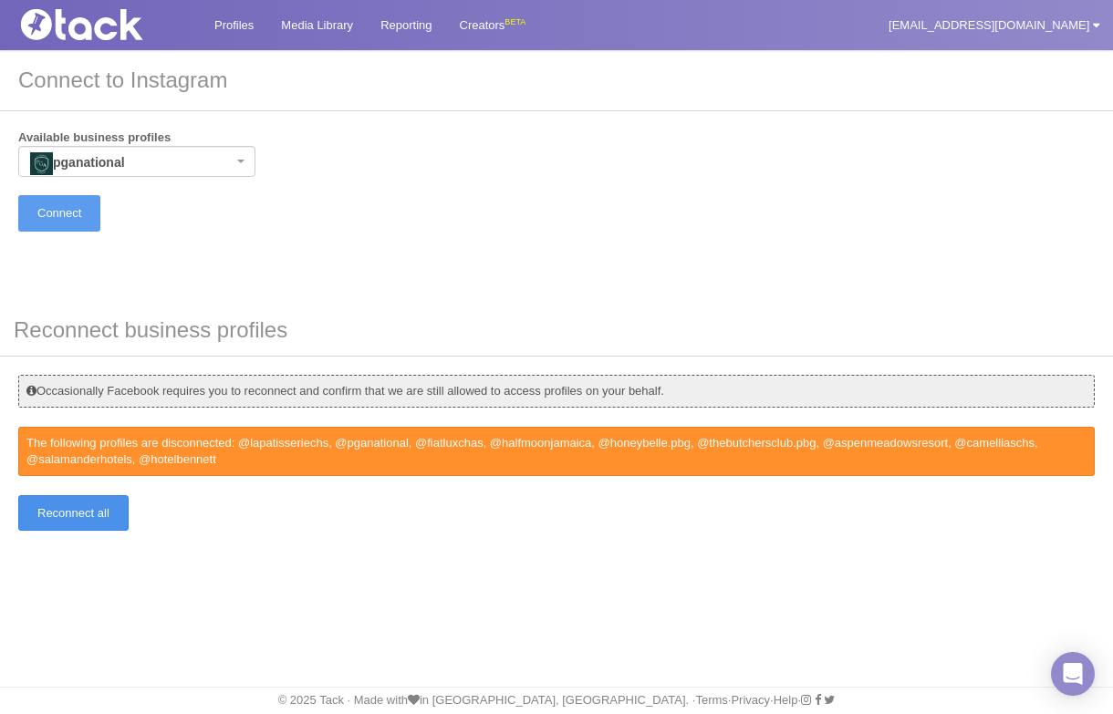
click at [99, 523] on input "Reconnect all" at bounding box center [73, 513] width 110 height 36
